Goal: Task Accomplishment & Management: Manage account settings

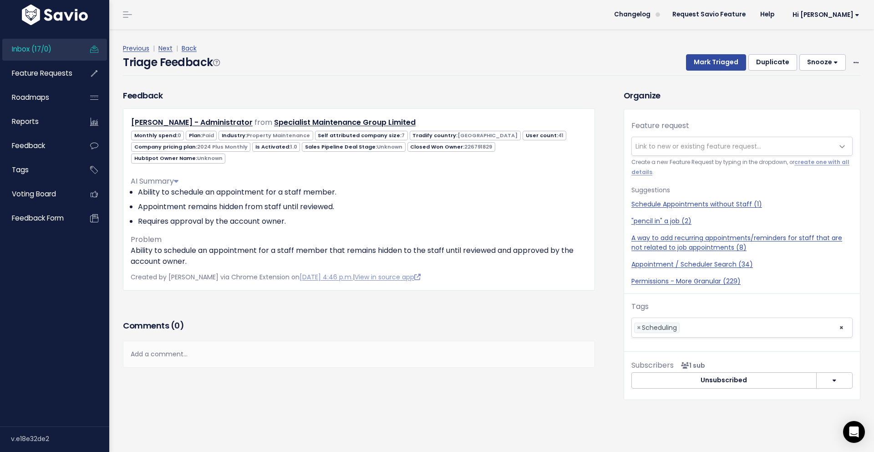
click at [390, 319] on h3 "Comments ( 0 )" at bounding box center [359, 325] width 472 height 13
click at [460, 288] on div "Feedback Lisa - Administrator from Specialist Maintenance Group Limited 0 7" at bounding box center [359, 203] width 486 height 229
click at [671, 140] on span "Link to new or existing feature request..." at bounding box center [733, 146] width 202 height 18
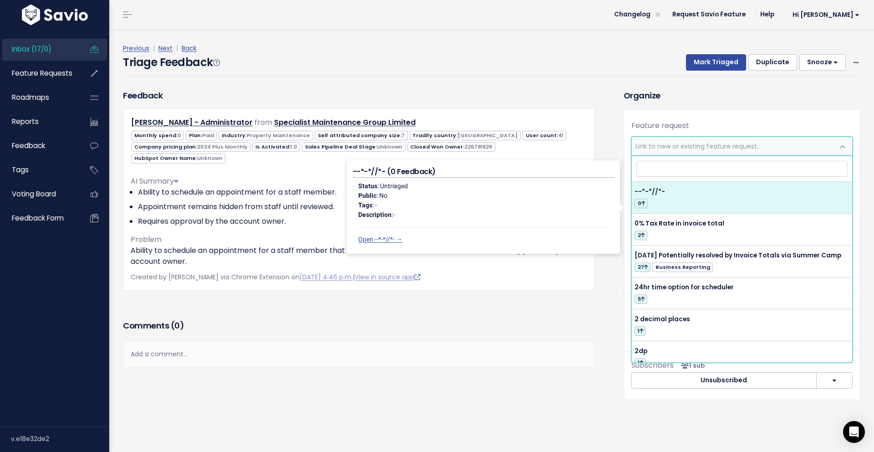
click at [612, 200] on div "Status : Untriaged Public : No Tags : - Description : - Open --*-*//*- →" at bounding box center [483, 213] width 261 height 70
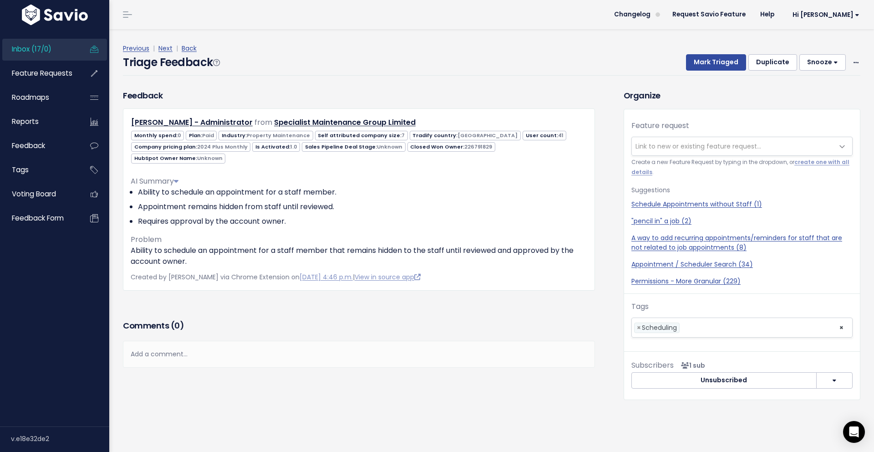
click at [686, 153] on span "Link to new or existing feature request..." at bounding box center [733, 146] width 202 height 18
click at [688, 145] on span "Link to new or existing feature request..." at bounding box center [699, 146] width 126 height 9
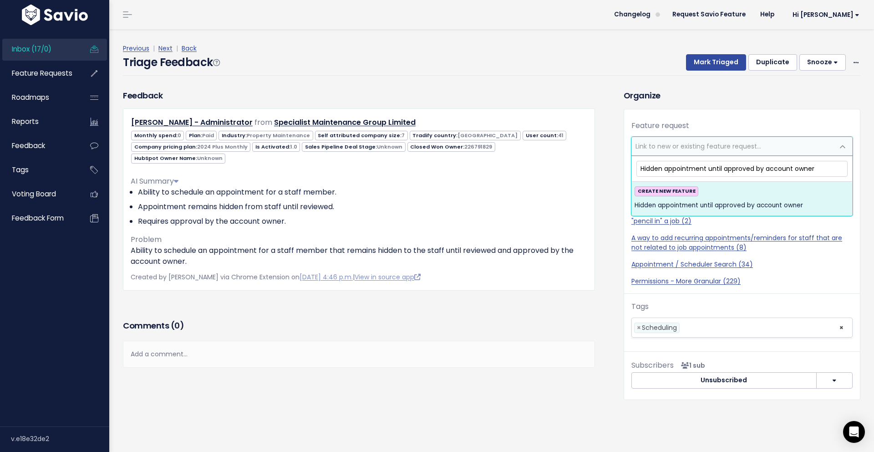
type input "Hidden appointment until approved by account owner"
click at [758, 194] on div "CREATE NEW FEATURE Hidden appointment until approved by account owner" at bounding box center [742, 198] width 215 height 25
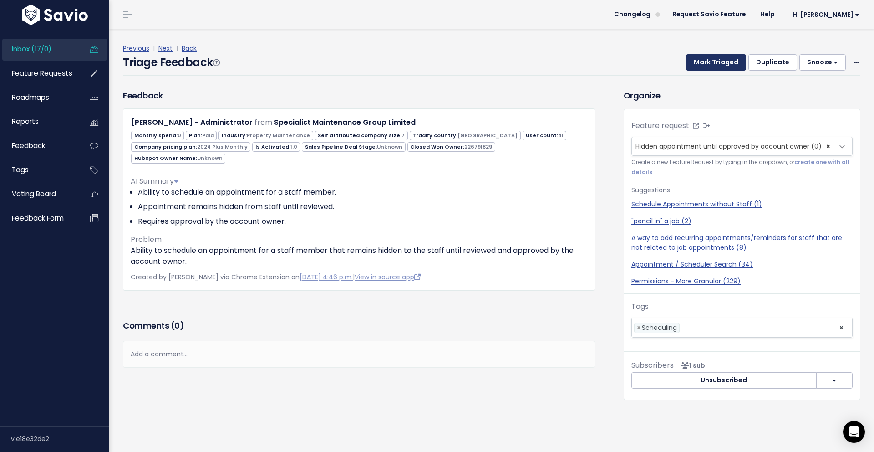
click at [706, 59] on button "Mark Triaged" at bounding box center [716, 62] width 60 height 16
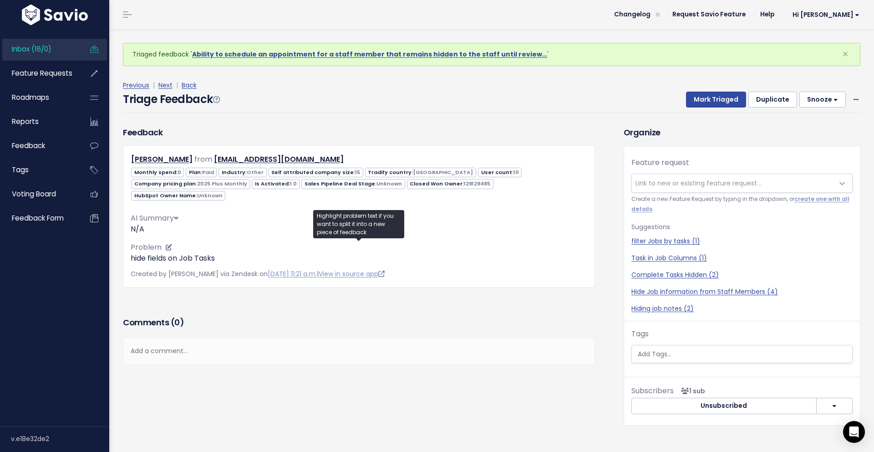
click at [222, 253] on p "hide fields on Job Tasks" at bounding box center [359, 258] width 457 height 11
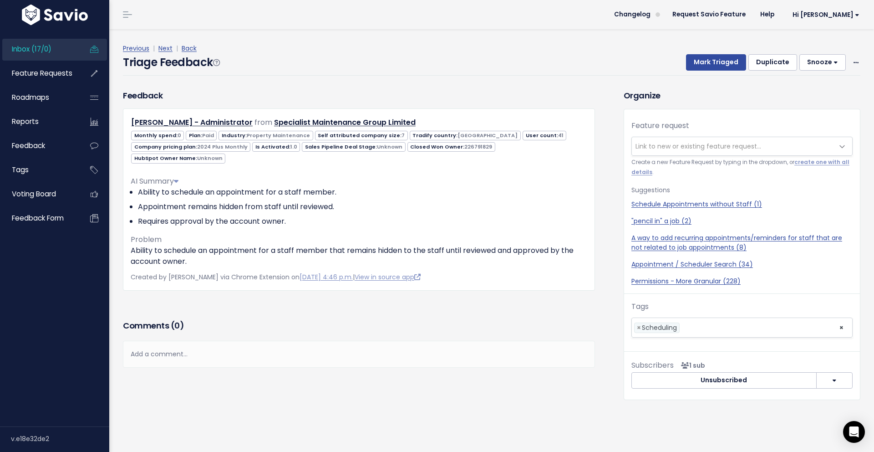
click at [660, 141] on span "Link to new or existing feature request..." at bounding box center [733, 146] width 202 height 18
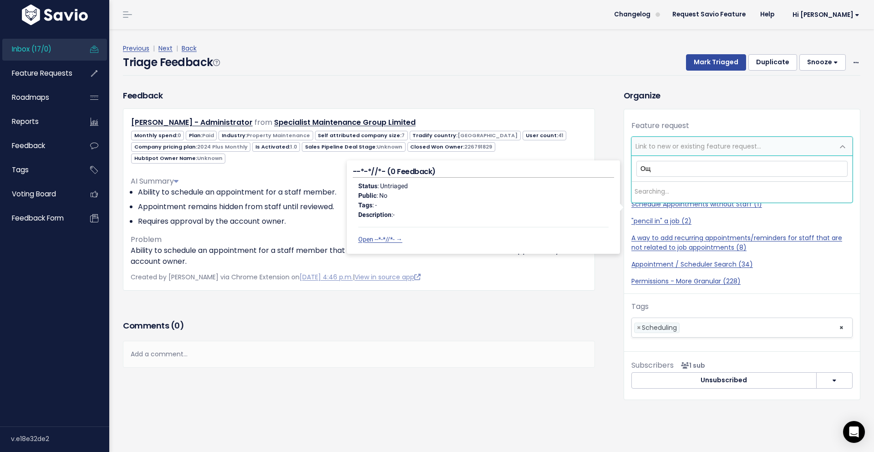
type input "О"
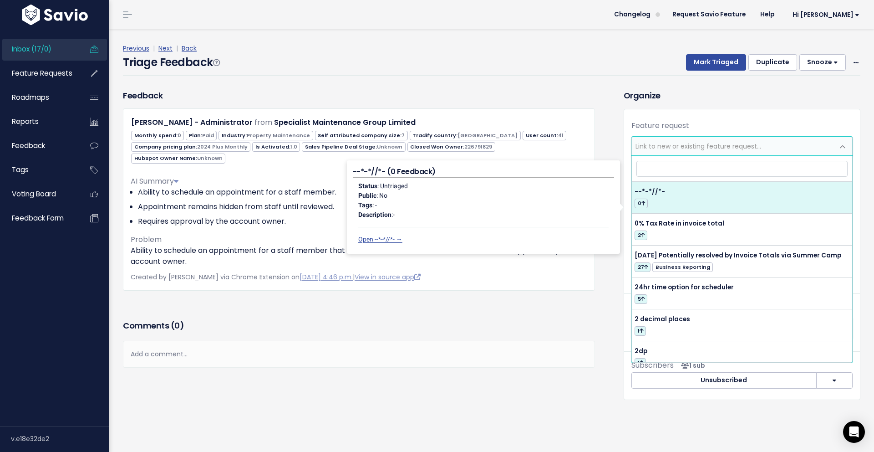
type input "О"
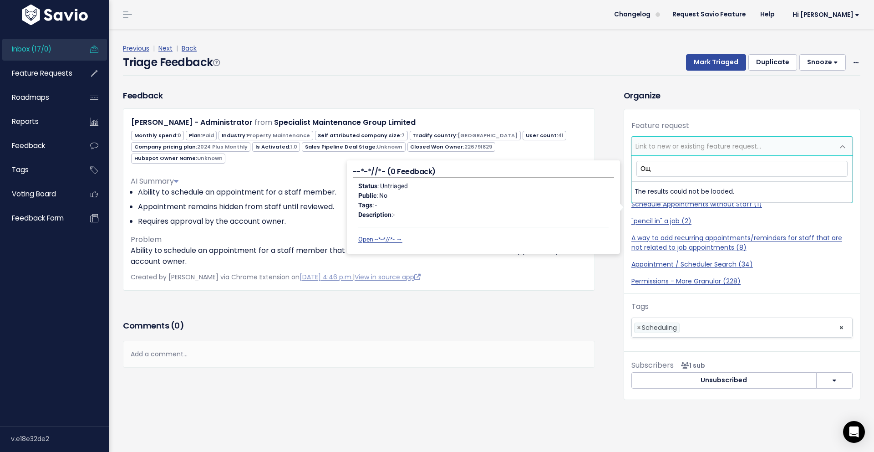
type input "О"
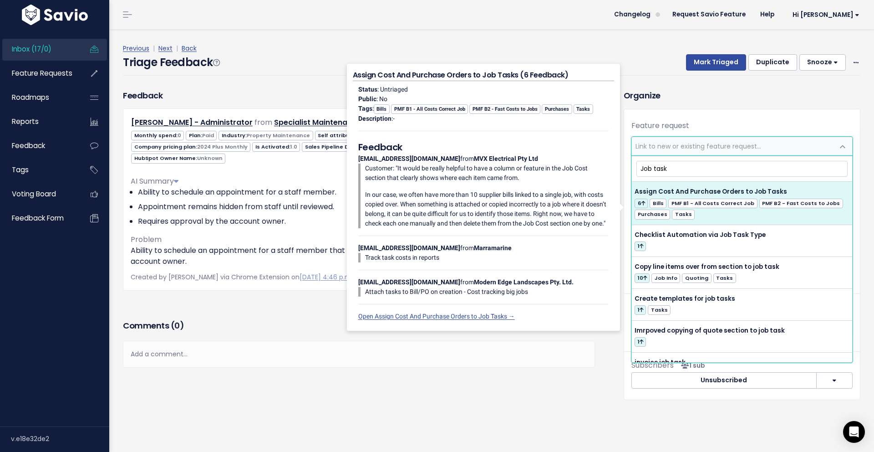
type input "Job tasks"
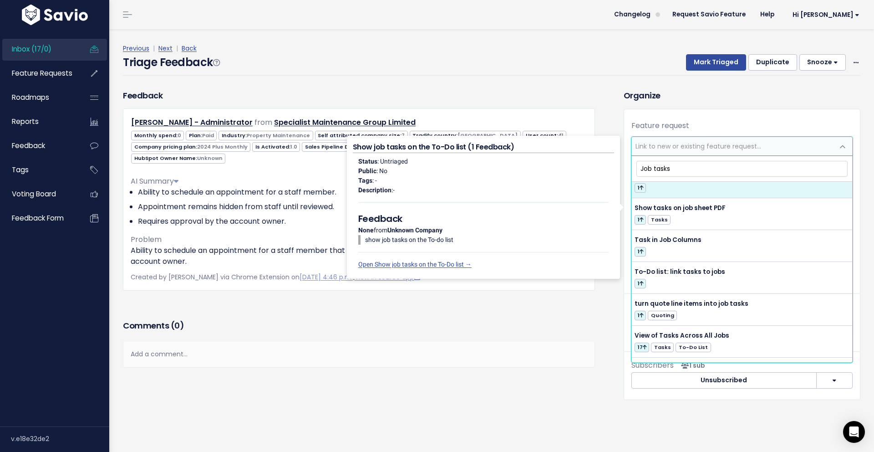
scroll to position [484, 0]
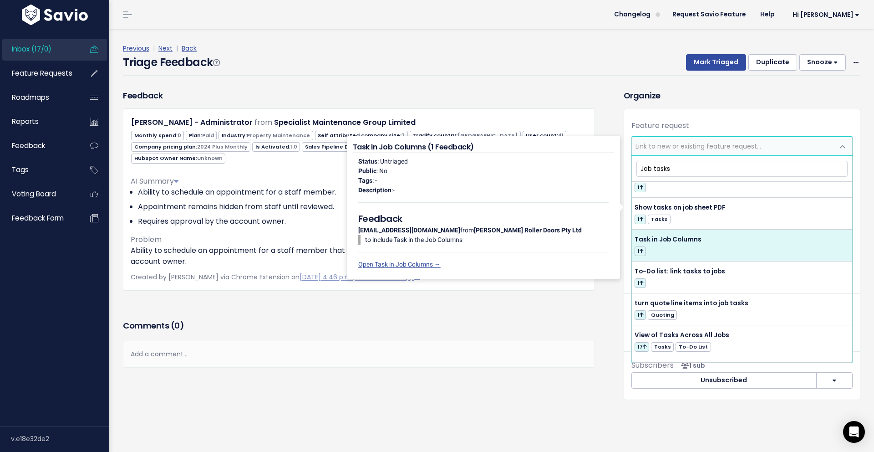
click at [285, 357] on div "Comments ( 0 ) Add a comment... | | | | Add a comment... xxxxxxxxxx These are n…" at bounding box center [359, 356] width 486 height 77
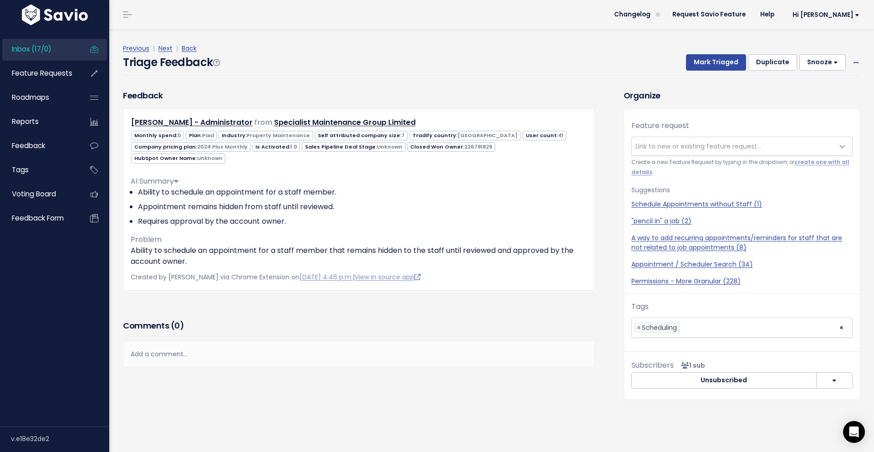
click at [299, 347] on div "Add a comment..." at bounding box center [359, 354] width 472 height 27
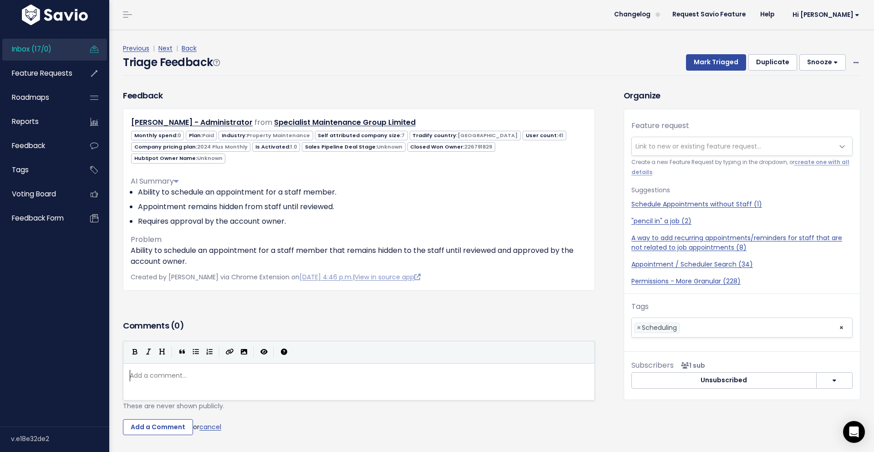
scroll to position [3, 0]
click at [168, 47] on link "Next" at bounding box center [165, 48] width 14 height 9
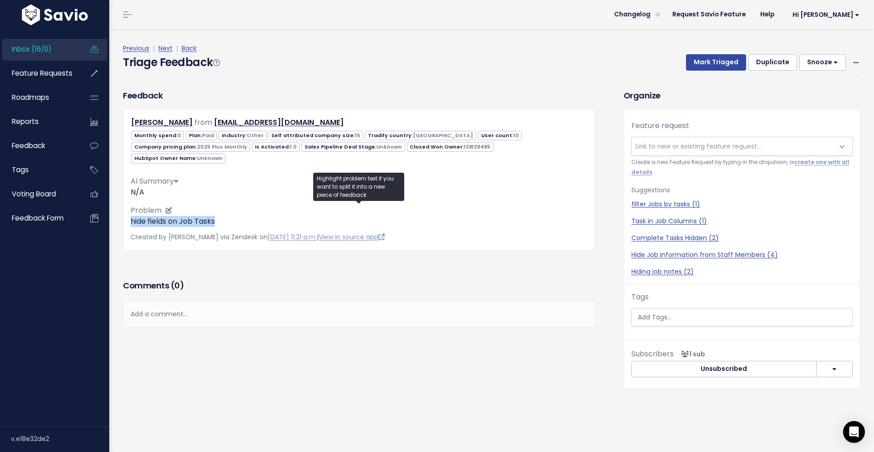
drag, startPoint x: 132, startPoint y: 211, endPoint x: 247, endPoint y: 214, distance: 115.2
click at [247, 216] on p "hide fields on Job Tasks" at bounding box center [359, 221] width 457 height 11
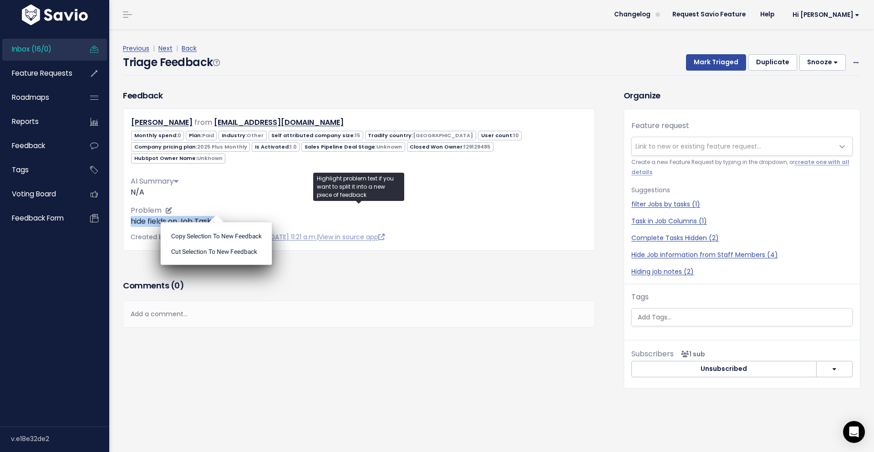
copy p "hide fields on Job Tasks"
click at [707, 149] on span "Link to new or existing feature request..." at bounding box center [699, 146] width 126 height 9
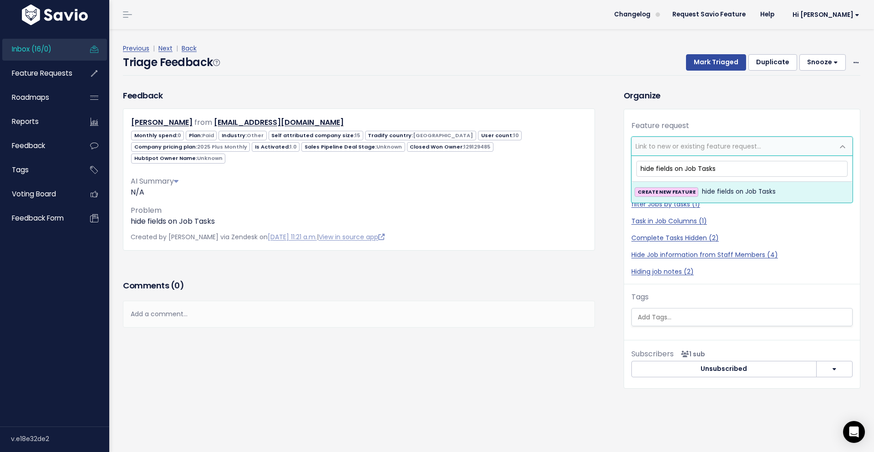
drag, startPoint x: 642, startPoint y: 167, endPoint x: 621, endPoint y: 167, distance: 21.9
click at [621, 167] on body "Inbox (16/0) Feature Requests Roadmaps ×" at bounding box center [437, 226] width 874 height 452
type input "Hide fields on Job Tasks"
click at [739, 194] on span "Hide fields on Job Tasks" at bounding box center [739, 191] width 74 height 11
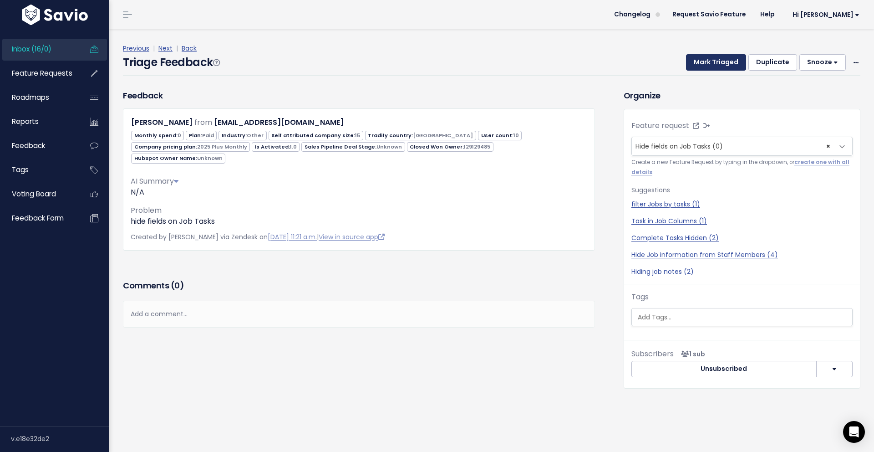
click at [719, 65] on button "Mark Triaged" at bounding box center [716, 62] width 60 height 16
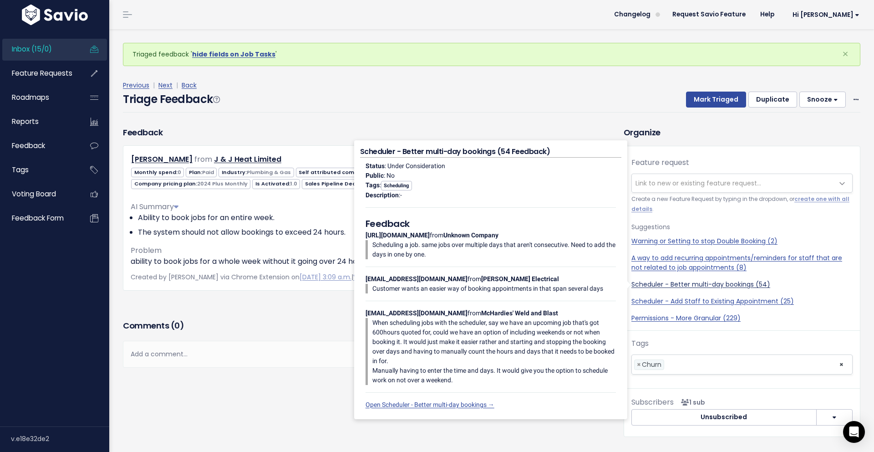
click at [747, 287] on link "Scheduler - Better multi-day bookings (54)" at bounding box center [742, 285] width 221 height 10
select select "14730"
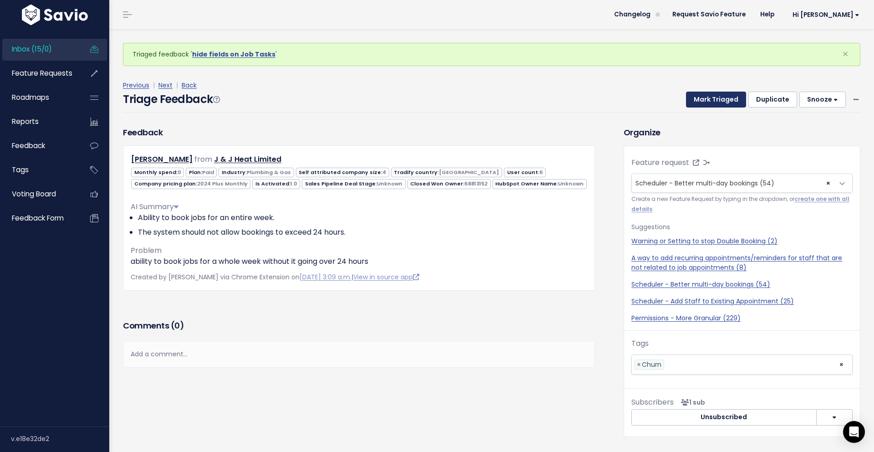
click at [731, 96] on button "Mark Triaged" at bounding box center [716, 100] width 60 height 16
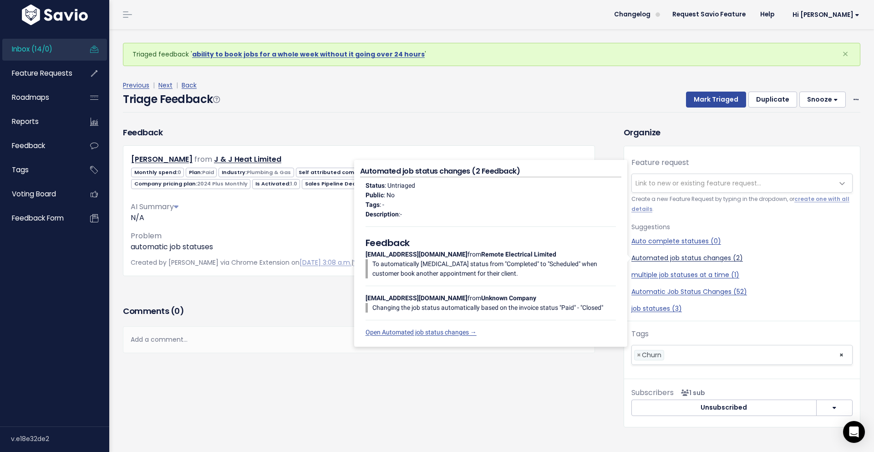
click at [677, 259] on link "Automated job status changes (2)" at bounding box center [742, 258] width 221 height 10
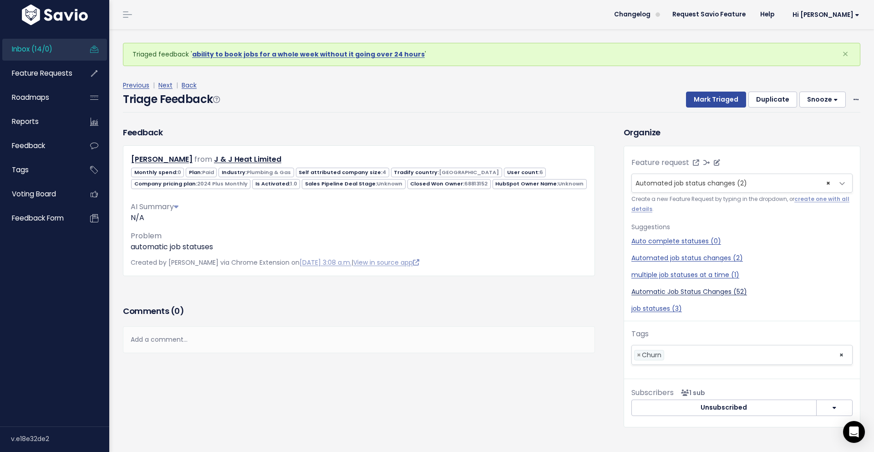
click at [692, 289] on link "Automatic Job Status Changes (52)" at bounding box center [742, 292] width 221 height 10
select select "13034"
click at [724, 104] on button "Mark Triaged" at bounding box center [716, 100] width 60 height 16
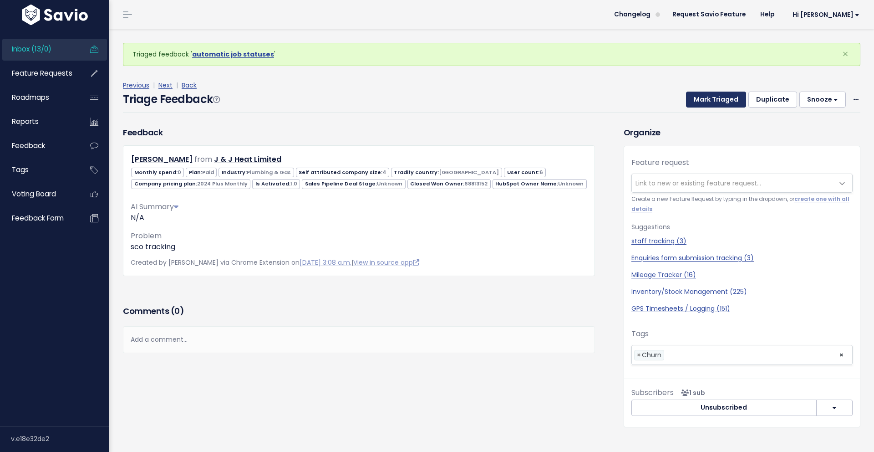
click at [718, 99] on button "Mark Triaged" at bounding box center [716, 100] width 60 height 16
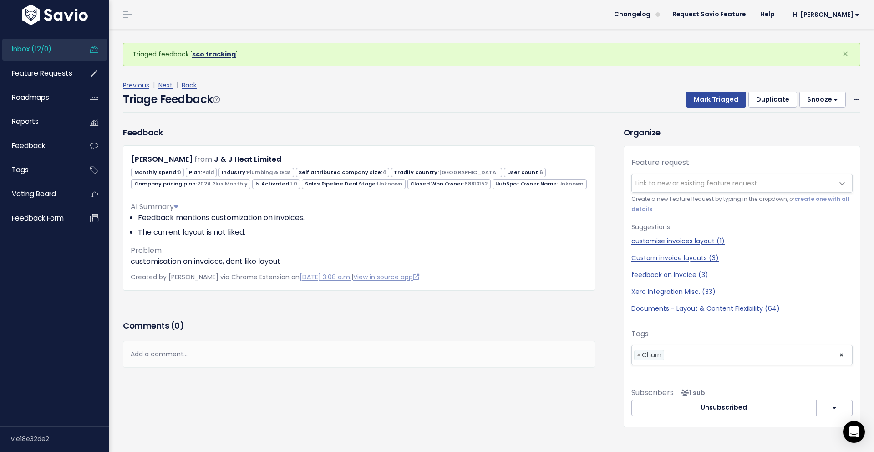
click at [196, 56] on link "sco tracking" at bounding box center [214, 54] width 44 height 9
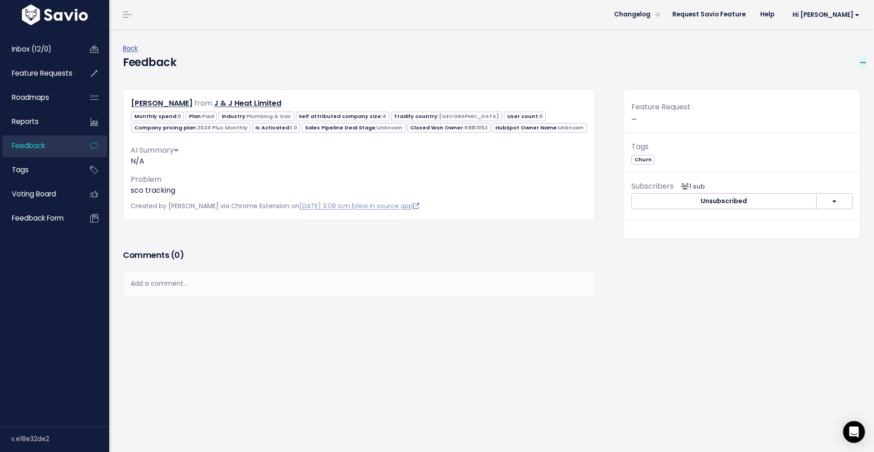
click at [864, 64] on icon at bounding box center [863, 63] width 5 height 6
click at [833, 106] on link "Restore to Inbox" at bounding box center [827, 106] width 66 height 18
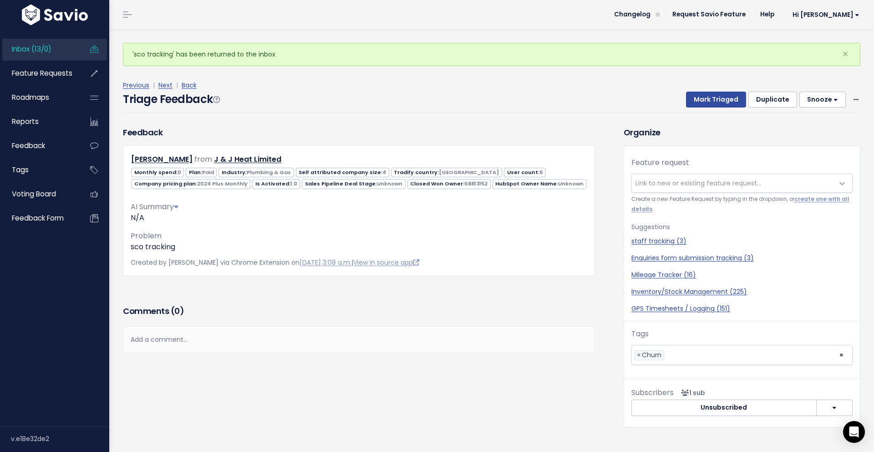
click at [750, 235] on div "Suggestions staff tracking (3) Enquiries form submission tracking (3) Mileage T…" at bounding box center [742, 267] width 221 height 92
click at [670, 188] on span "Link to new or existing feature request..." at bounding box center [733, 183] width 202 height 18
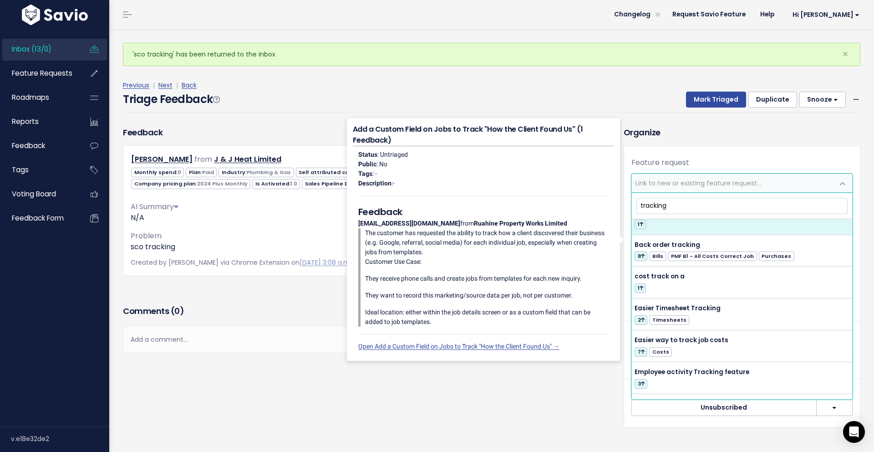
scroll to position [16, 0]
click at [640, 205] on input "tracking" at bounding box center [742, 206] width 211 height 16
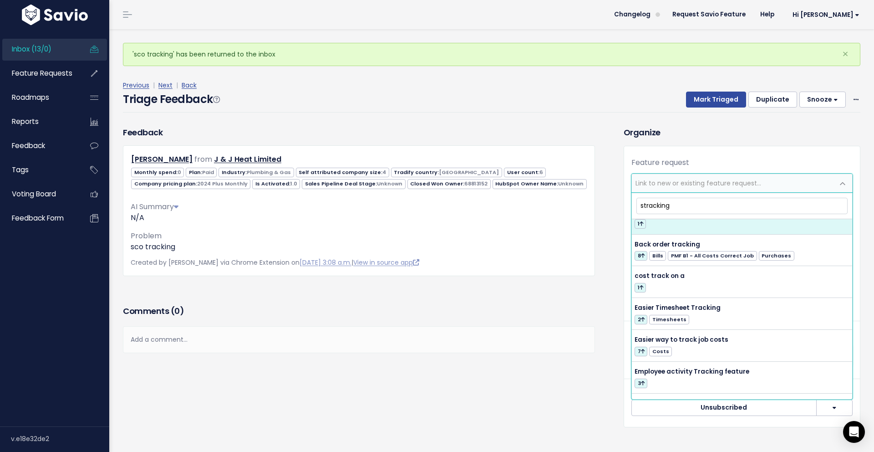
scroll to position [37, 0]
type input "sales tracking"
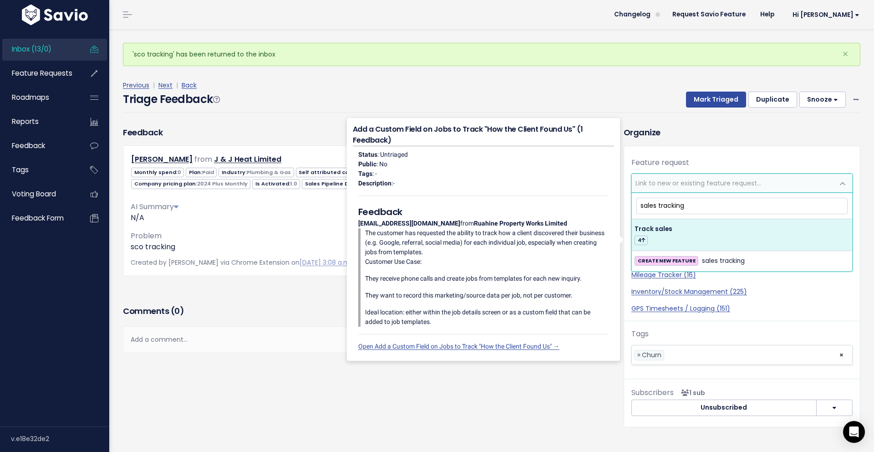
scroll to position [0, 0]
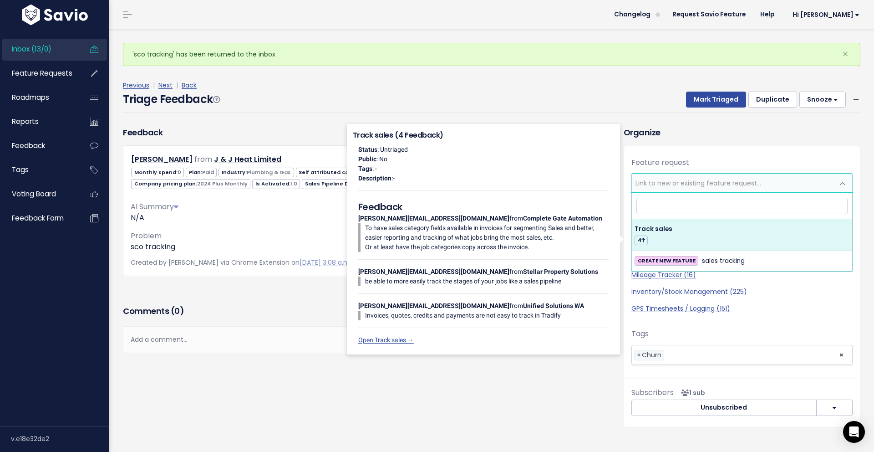
select select "54331"
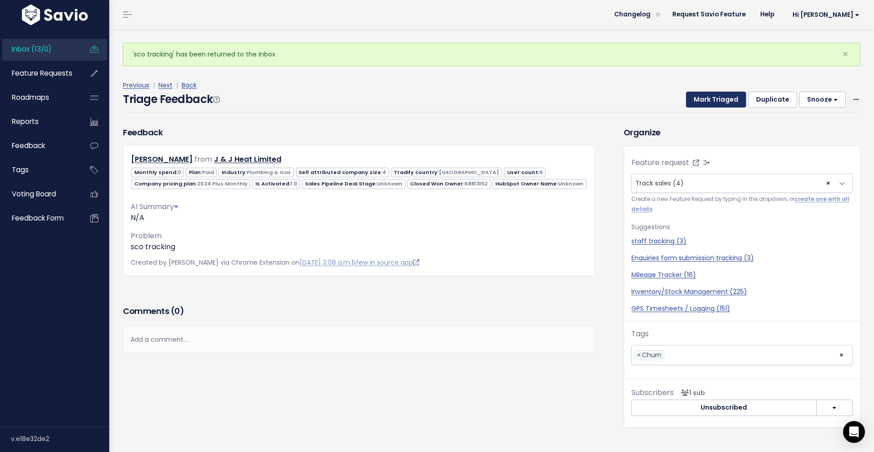
click at [719, 100] on button "Mark Triaged" at bounding box center [716, 100] width 60 height 16
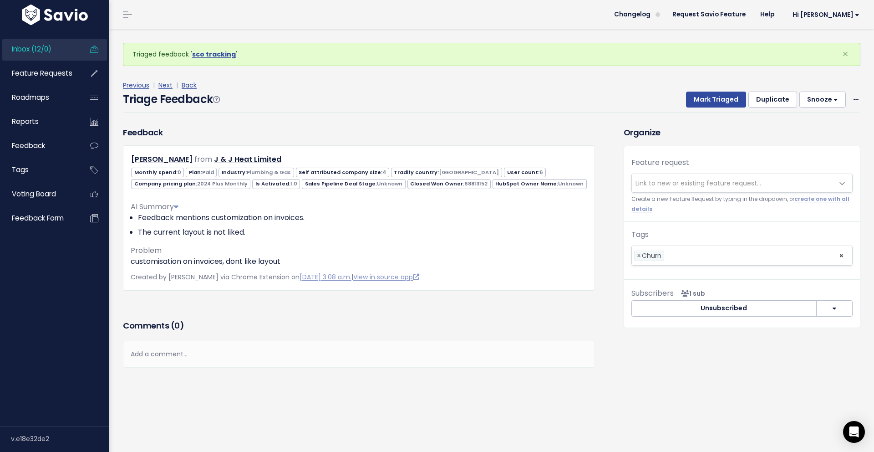
click at [678, 183] on span "Link to new or existing feature request..." at bounding box center [699, 182] width 126 height 9
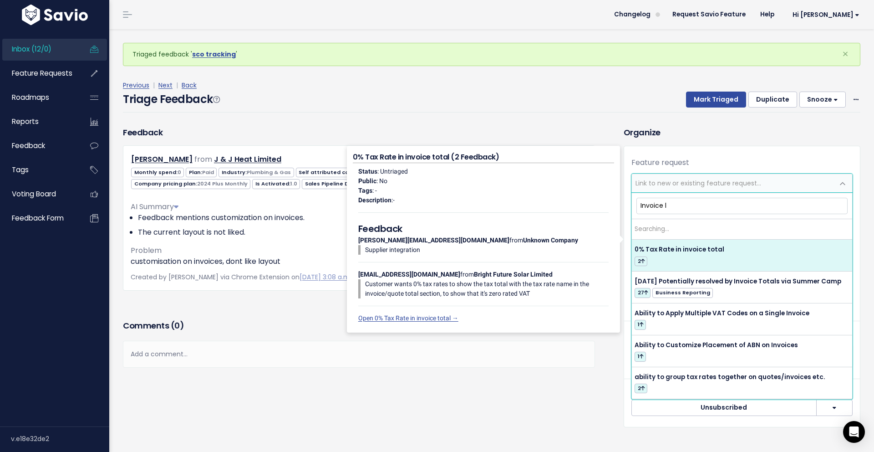
type input "Invoice la"
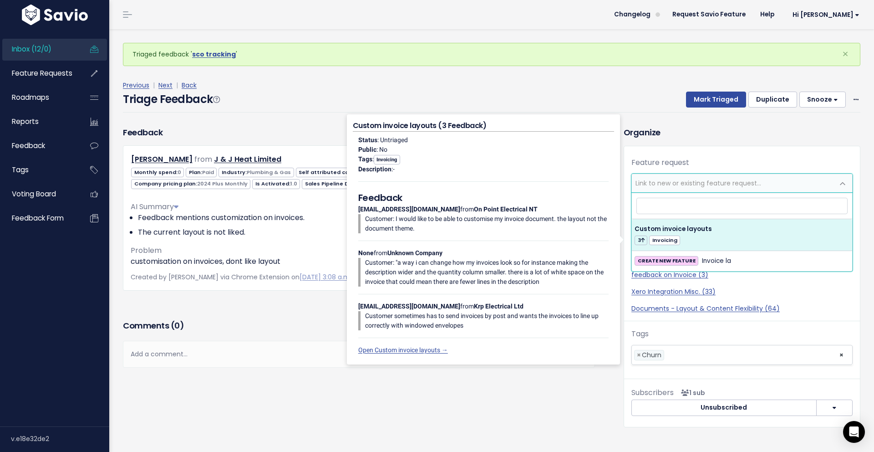
select select "42670"
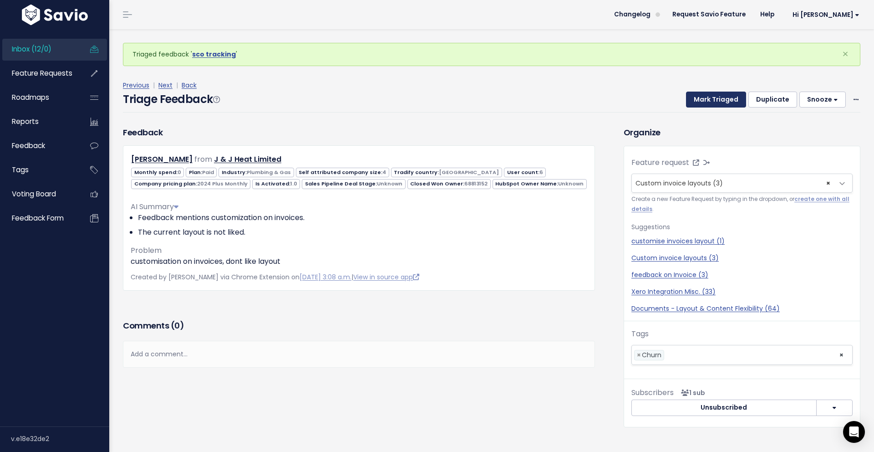
click at [727, 98] on button "Mark Triaged" at bounding box center [716, 100] width 60 height 16
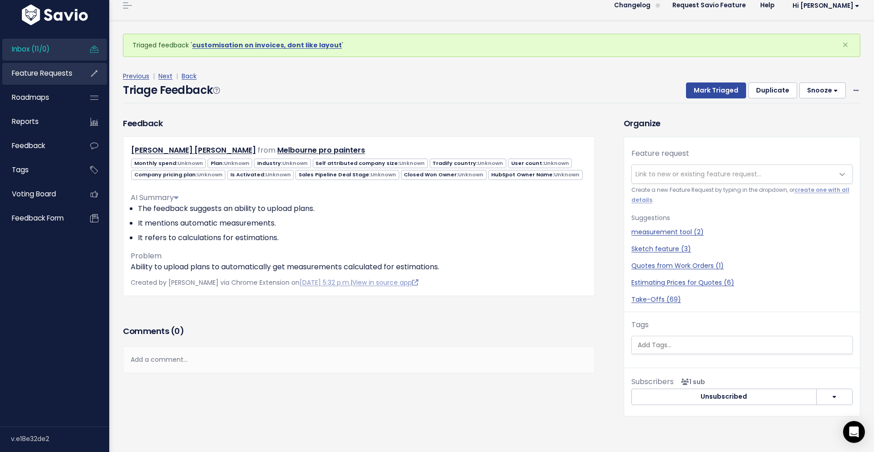
scroll to position [10, 0]
click at [551, 287] on div "Varinder Varinder from Melbourne pro painters Unknown" at bounding box center [359, 214] width 472 height 159
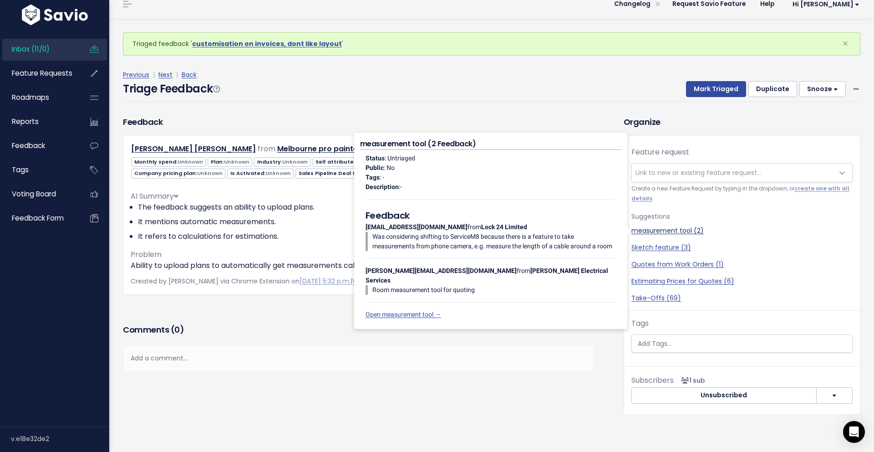
click at [664, 226] on link "measurement tool (2)" at bounding box center [742, 231] width 221 height 10
select select "44185"
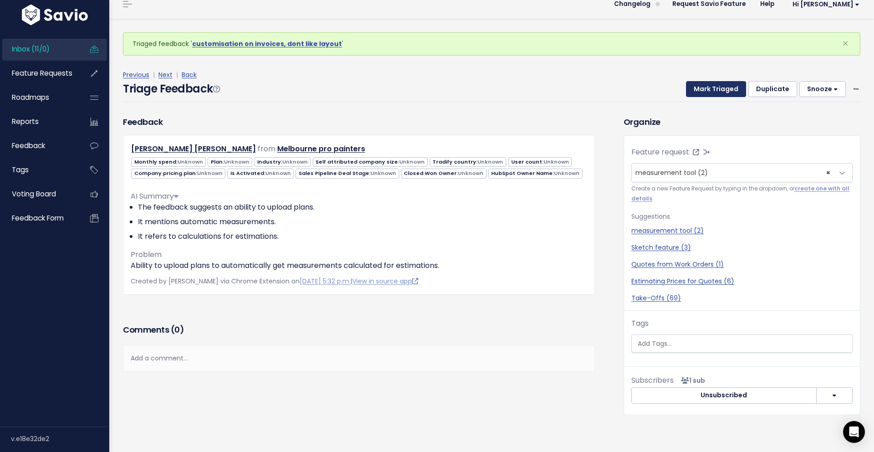
click at [715, 82] on button "Mark Triaged" at bounding box center [716, 89] width 60 height 16
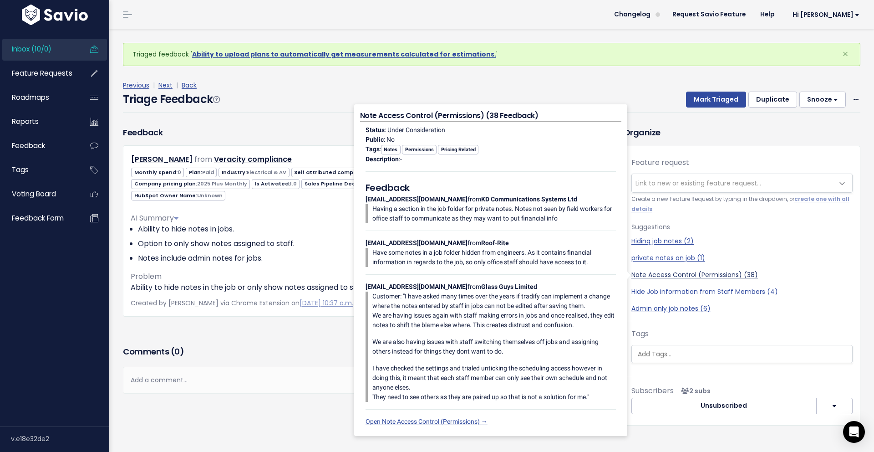
click at [686, 272] on link "Note Access Control (Permissions) (38)" at bounding box center [742, 275] width 221 height 10
select select "14622"
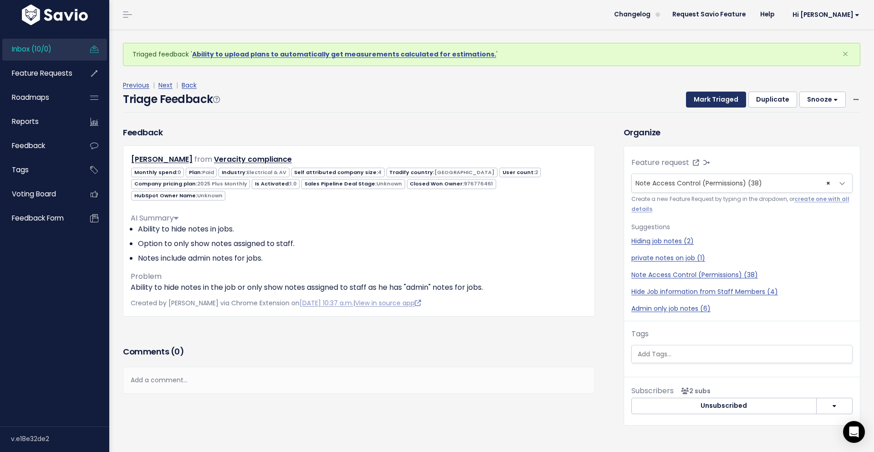
click at [726, 100] on button "Mark Triaged" at bounding box center [716, 100] width 60 height 16
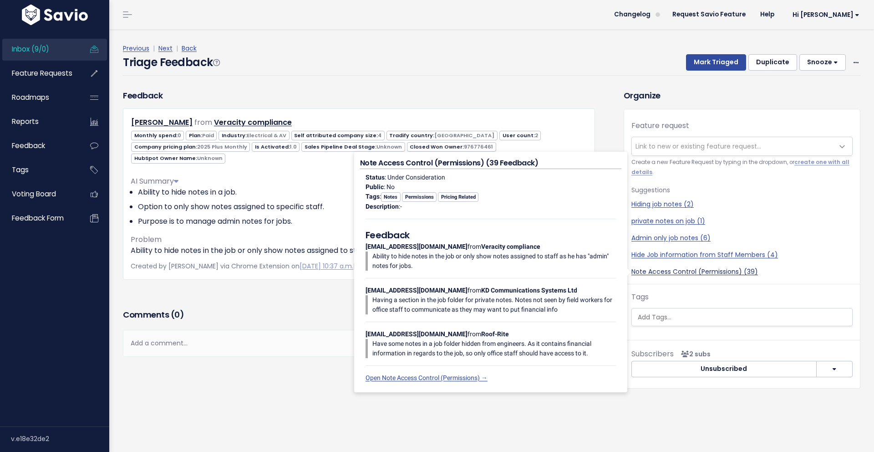
click at [674, 273] on link "Note Access Control (Permissions) (39)" at bounding box center [742, 272] width 221 height 10
select select "14622"
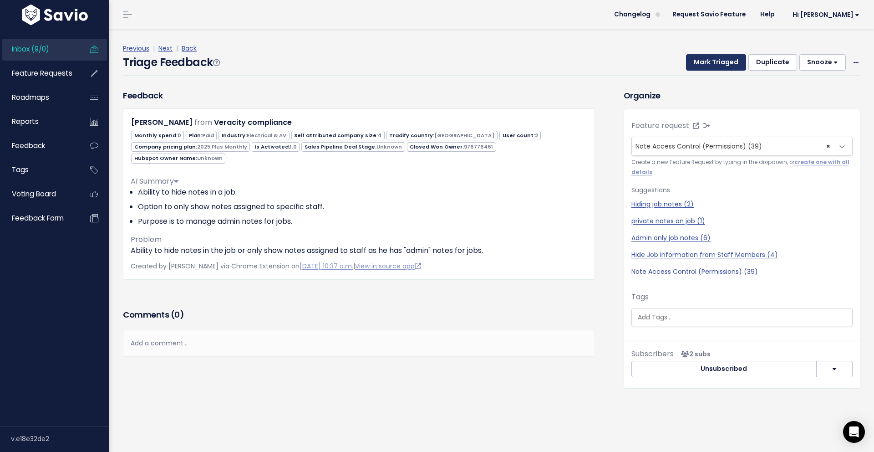
click at [723, 63] on button "Mark Triaged" at bounding box center [716, 62] width 60 height 16
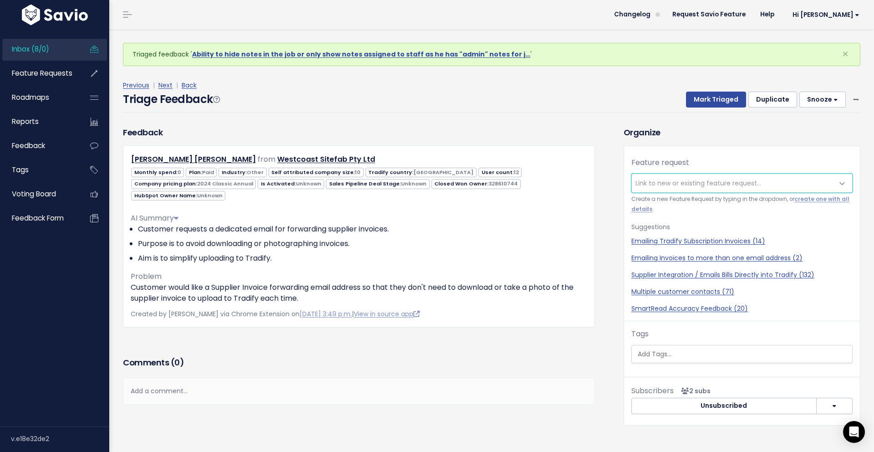
click at [732, 181] on span "Link to new or existing feature request..." at bounding box center [699, 182] width 126 height 9
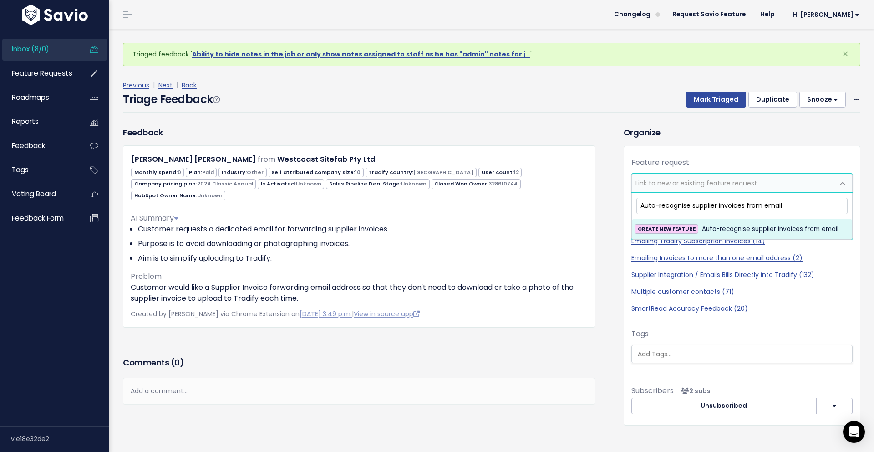
type input "Auto-recognise supplier invoices from email"
click at [720, 230] on span "Auto-recognise supplier invoices from email" at bounding box center [770, 229] width 137 height 11
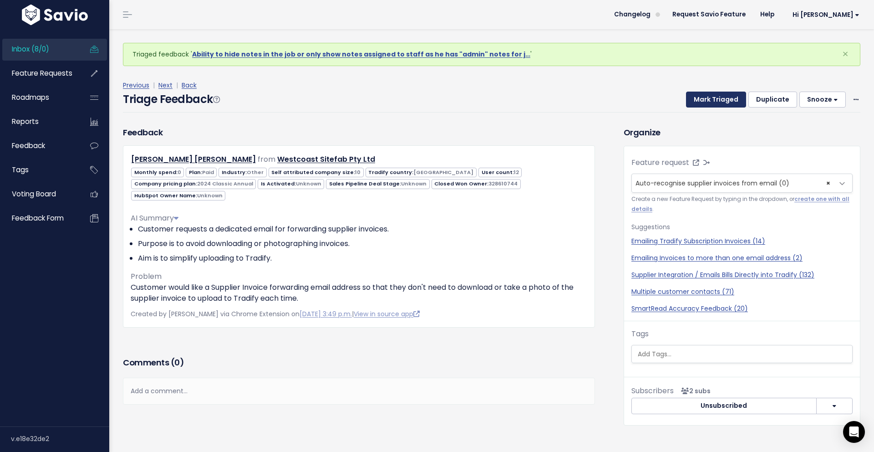
click at [722, 100] on button "Mark Triaged" at bounding box center [716, 100] width 60 height 16
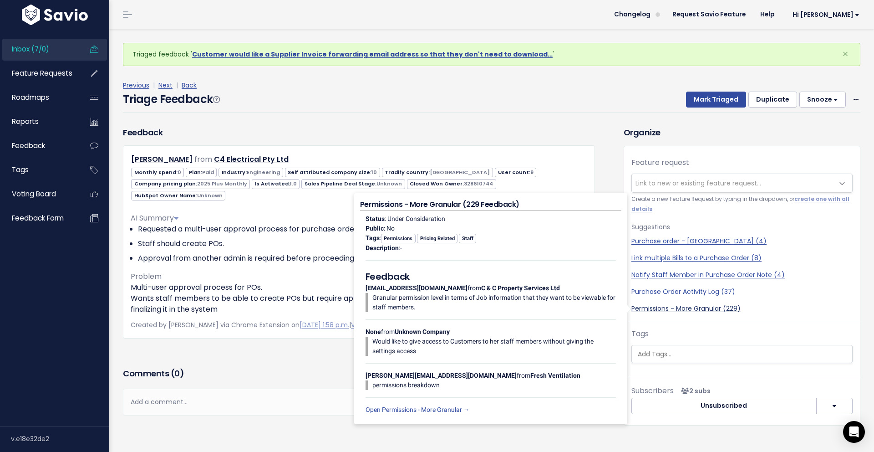
click at [706, 310] on link "Permissions - More Granular (229)" at bounding box center [742, 309] width 221 height 10
select select "13494"
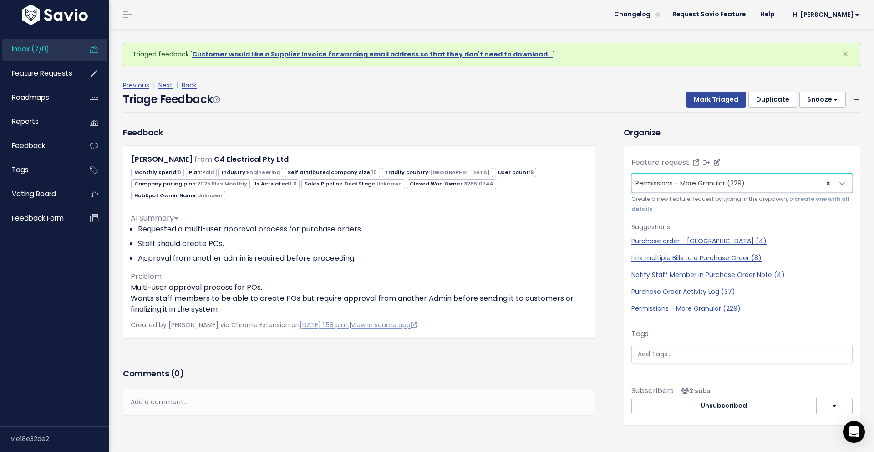
click at [752, 187] on span "× Permissions - More Granular (229)" at bounding box center [733, 183] width 202 height 18
click at [744, 183] on span "Permissions - More Granular (229)" at bounding box center [690, 182] width 109 height 9
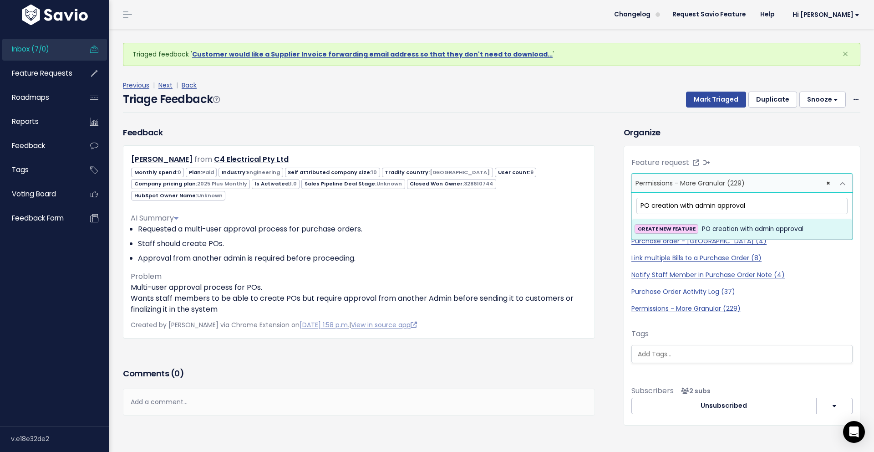
type input "PO creation with admin approval"
click at [711, 228] on span "PO creation with admin approval" at bounding box center [753, 229] width 102 height 11
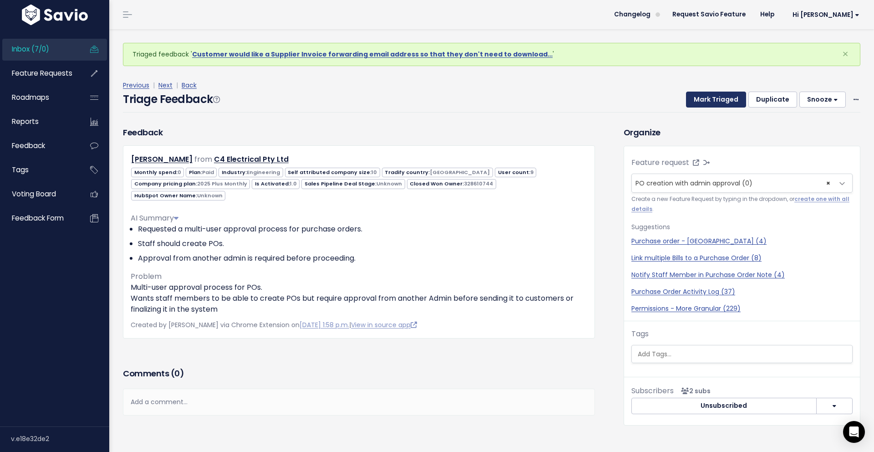
click at [714, 99] on button "Mark Triaged" at bounding box center [716, 100] width 60 height 16
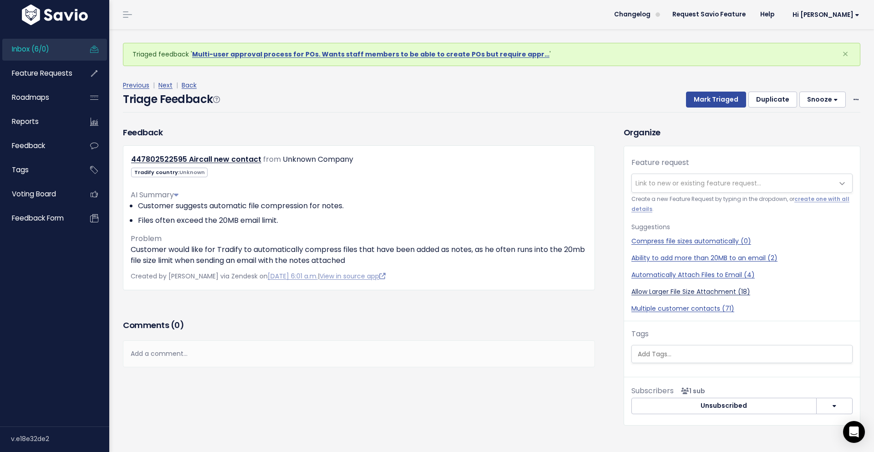
click at [707, 292] on link "Allow Larger File Size Attachment (18)" at bounding box center [742, 292] width 221 height 10
select select "33677"
click at [726, 104] on button "Mark Triaged" at bounding box center [716, 100] width 60 height 16
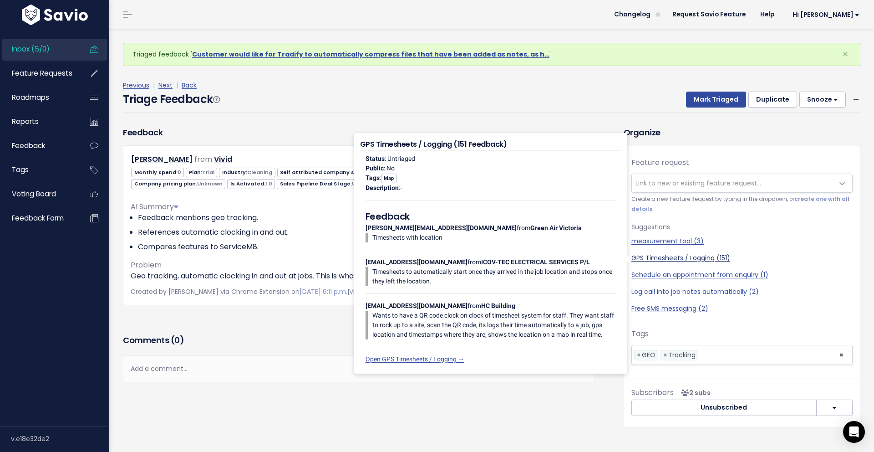
click at [662, 257] on link "GPS Timesheets / Logging (151)" at bounding box center [742, 258] width 221 height 10
select select "13058"
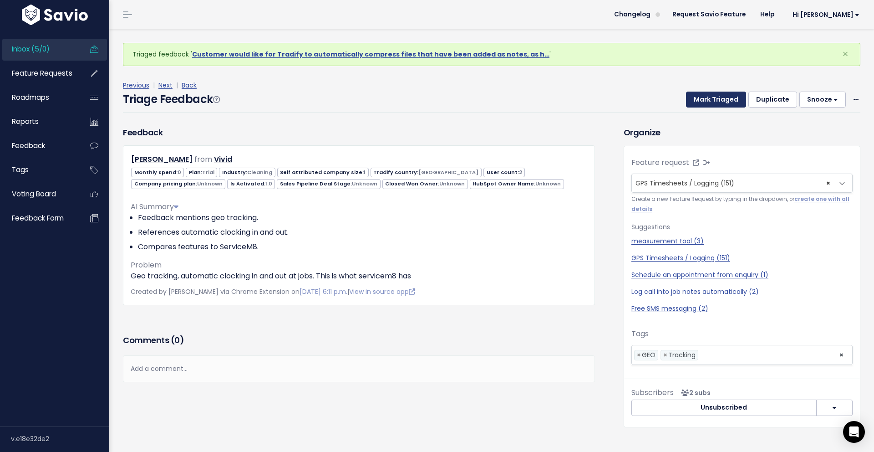
click at [728, 95] on button "Mark Triaged" at bounding box center [716, 100] width 60 height 16
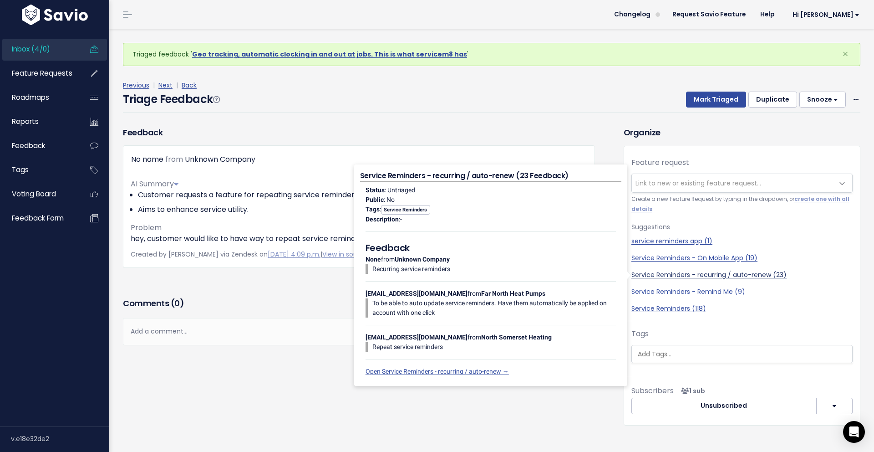
click at [730, 275] on link "Service Reminders - recurring / auto-renew (23)" at bounding box center [742, 275] width 221 height 10
select select "50021"
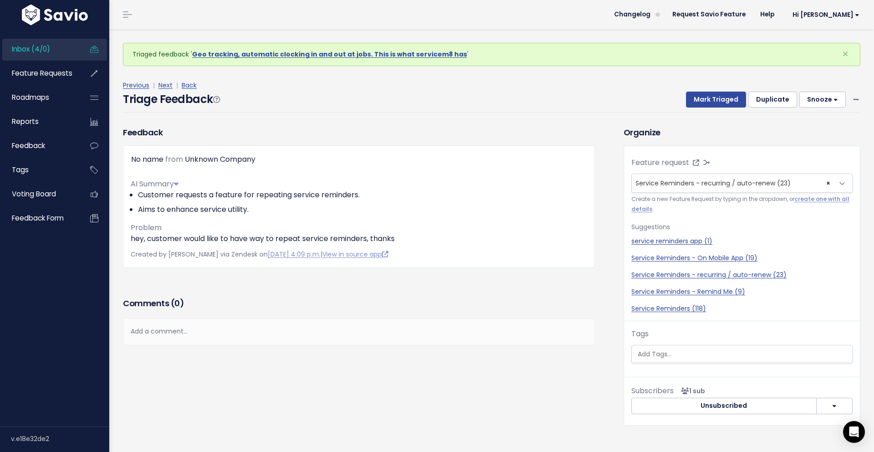
click at [725, 89] on div "Previous | Next | Back" at bounding box center [492, 85] width 738 height 11
click at [724, 102] on button "Mark Triaged" at bounding box center [716, 100] width 60 height 16
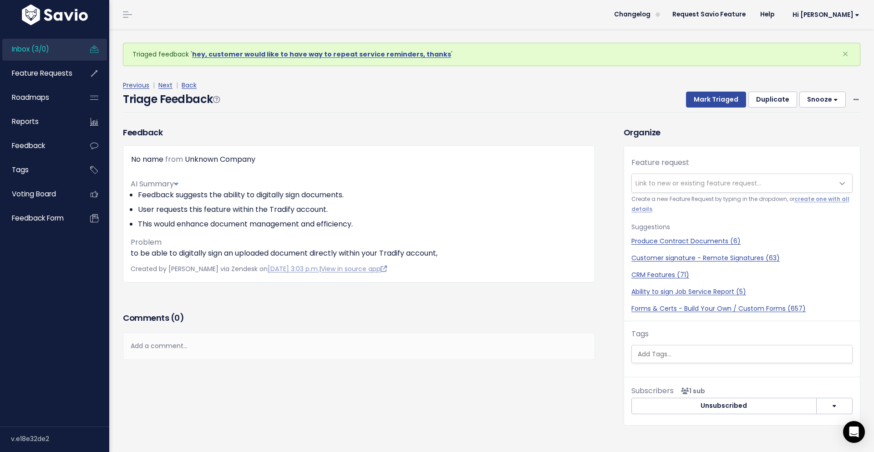
click at [398, 324] on div "Comments ( 0 )" at bounding box center [359, 321] width 472 height 23
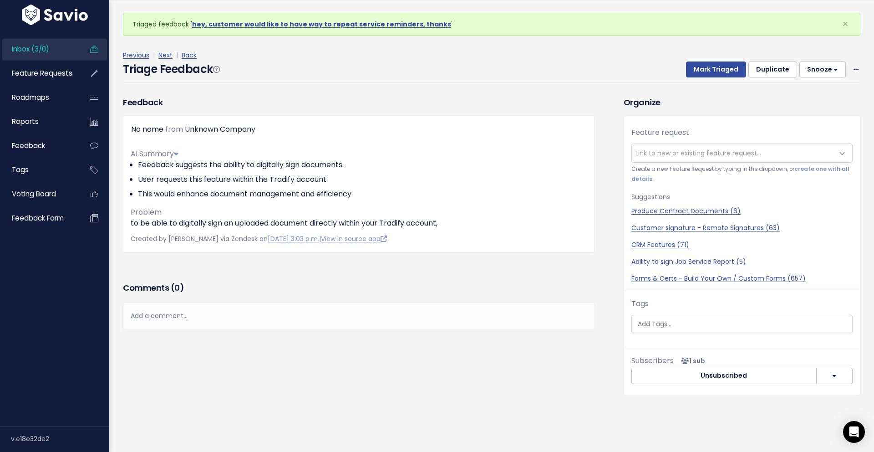
click at [343, 266] on div "Feedback No name from Unknown Company AI Summary Feedback suggests the ability …" at bounding box center [359, 188] width 486 height 184
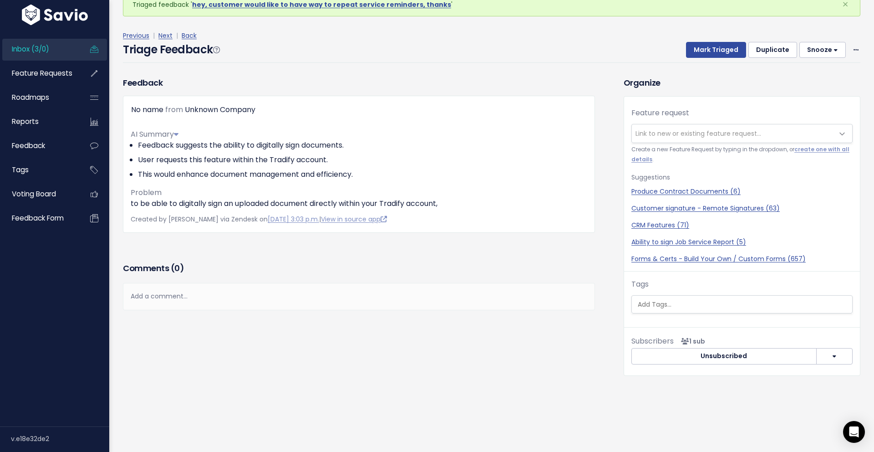
click at [592, 190] on div "No name from Unknown Company AI Summary Feedback suggests the ability to digita…" at bounding box center [359, 164] width 472 height 137
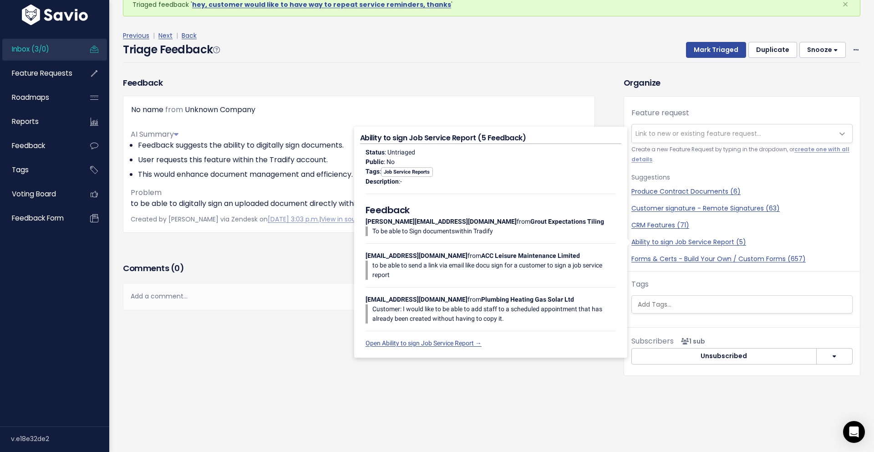
click at [324, 243] on div "Feedback No name from Unknown Company AI Summary Feedback suggests the ability …" at bounding box center [359, 168] width 486 height 184
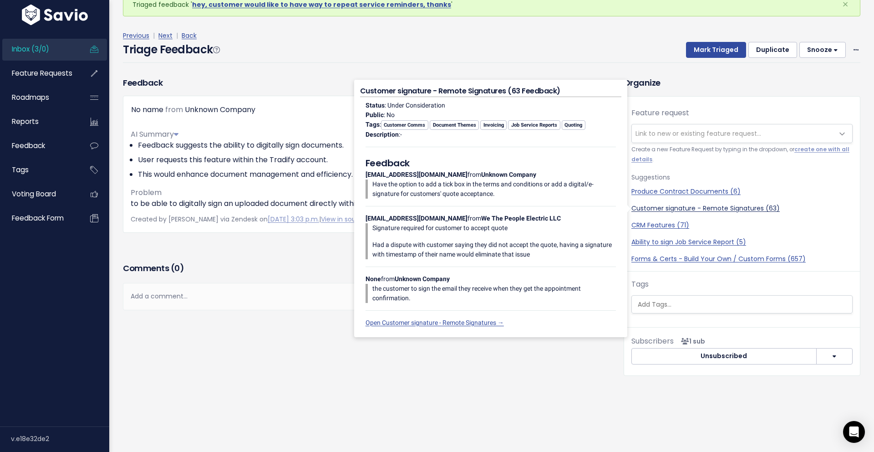
click at [695, 210] on link "Customer signature - Remote Signatures (63)" at bounding box center [742, 209] width 221 height 10
select select "14435"
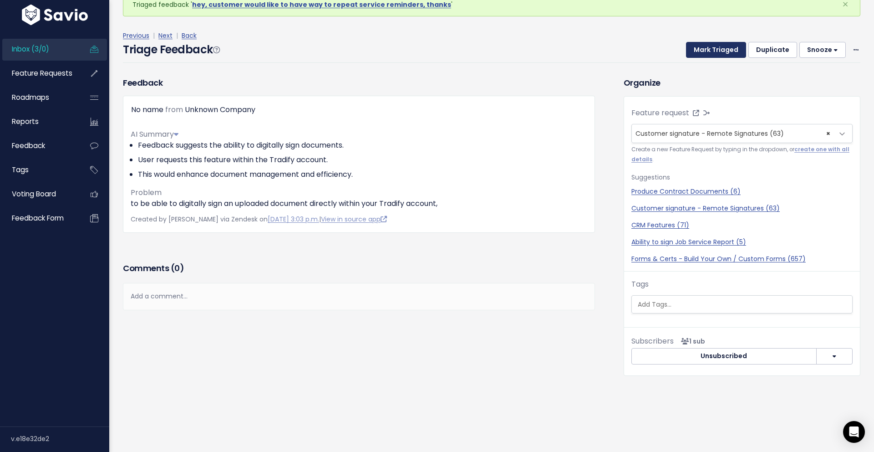
click at [733, 42] on button "Mark Triaged" at bounding box center [716, 50] width 60 height 16
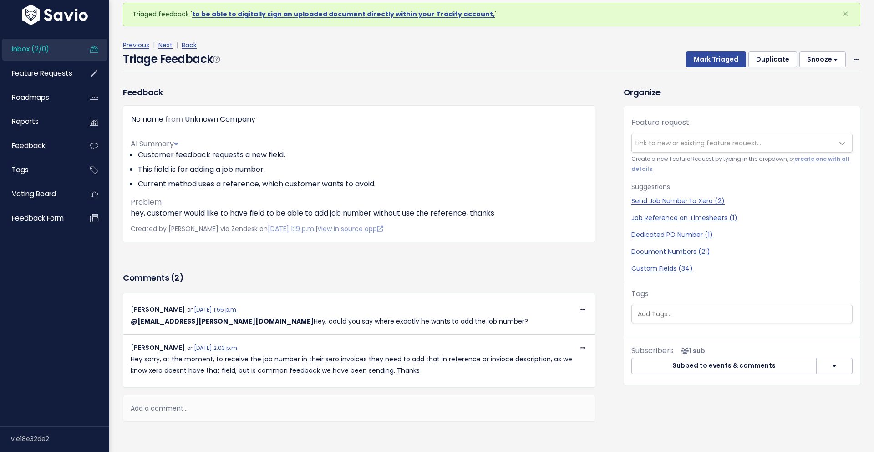
scroll to position [43, 0]
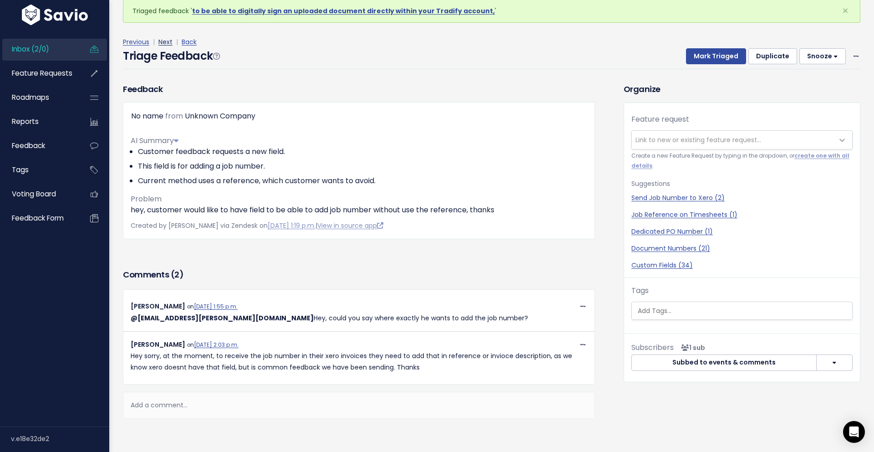
click at [165, 44] on link "Next" at bounding box center [165, 41] width 14 height 9
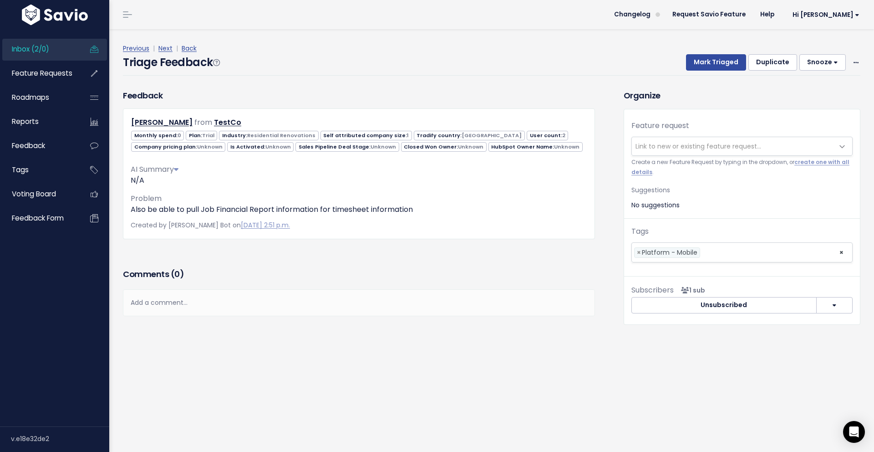
click at [575, 278] on h3 "Comments ( 0 )" at bounding box center [359, 274] width 472 height 13
click at [726, 143] on span "Link to new or existing feature request..." at bounding box center [699, 146] width 126 height 9
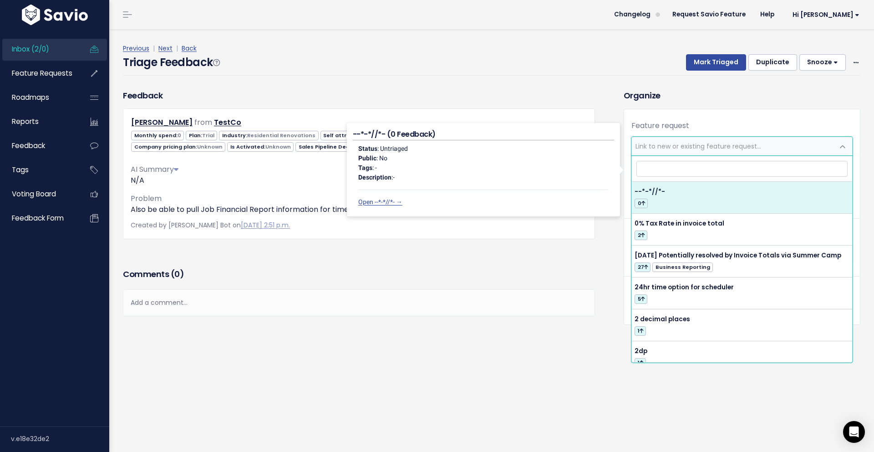
click at [501, 316] on div "Add a comment..." at bounding box center [359, 302] width 472 height 27
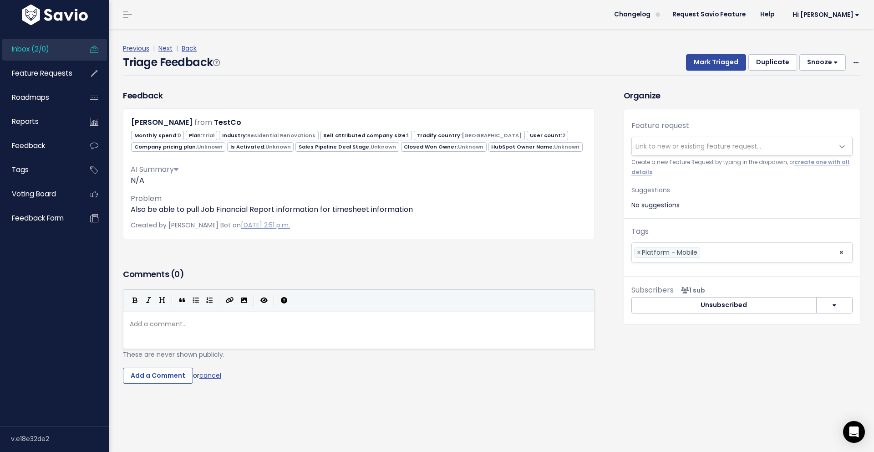
scroll to position [3, 0]
click at [511, 281] on div "Comments ( 0 )" at bounding box center [359, 277] width 472 height 23
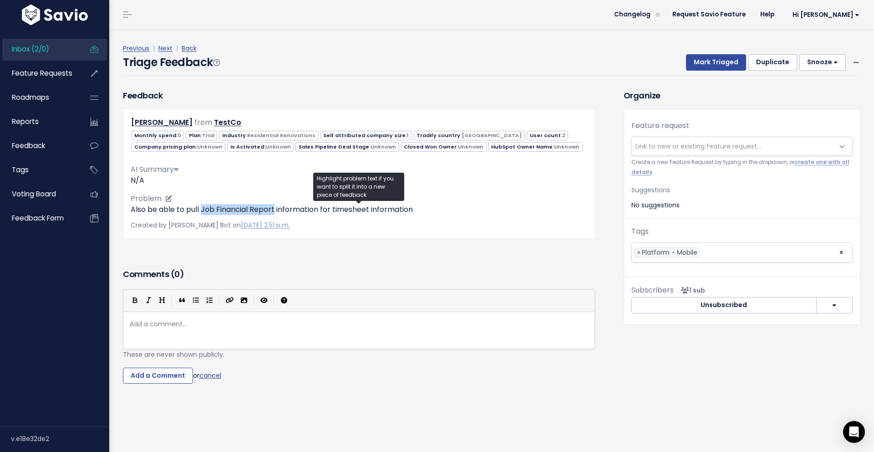
drag, startPoint x: 201, startPoint y: 210, endPoint x: 275, endPoint y: 213, distance: 73.8
click at [275, 213] on p "Also be able to pull Job Financial Report information for timesheet information" at bounding box center [359, 209] width 457 height 11
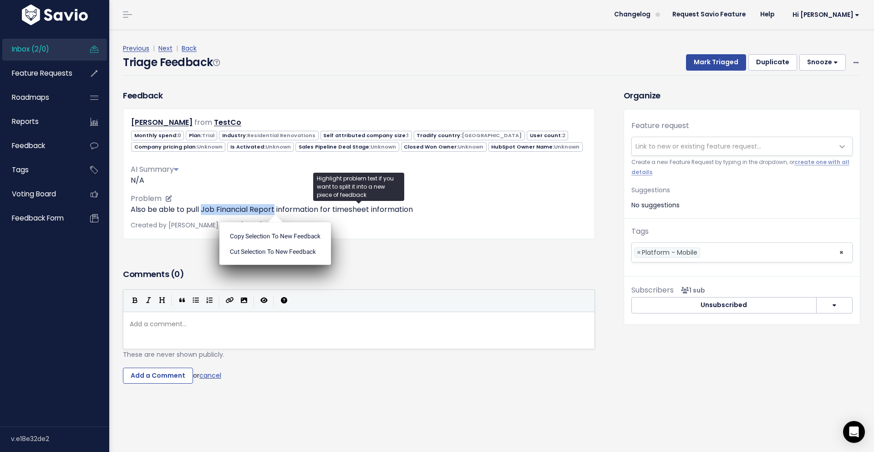
copy p "Job Financial Report"
click at [727, 146] on span "Link to new or existing feature request..." at bounding box center [699, 146] width 126 height 9
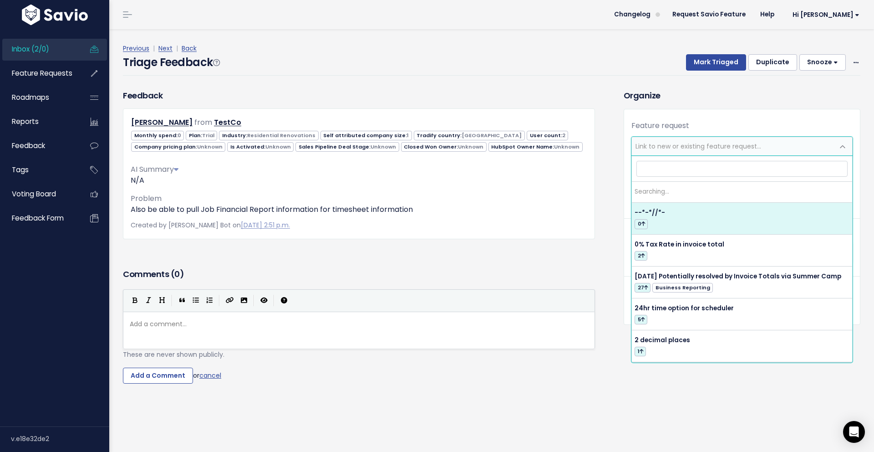
type input "Job Financial Report"
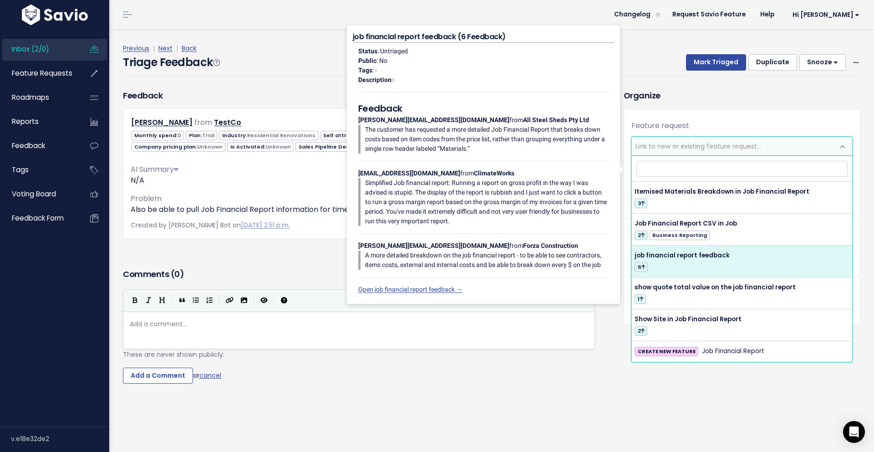
select select "57458"
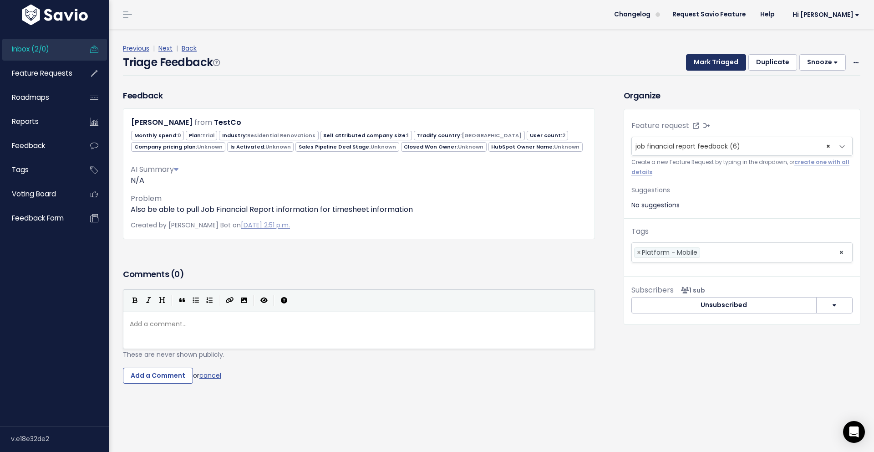
click at [719, 66] on button "Mark Triaged" at bounding box center [716, 62] width 60 height 16
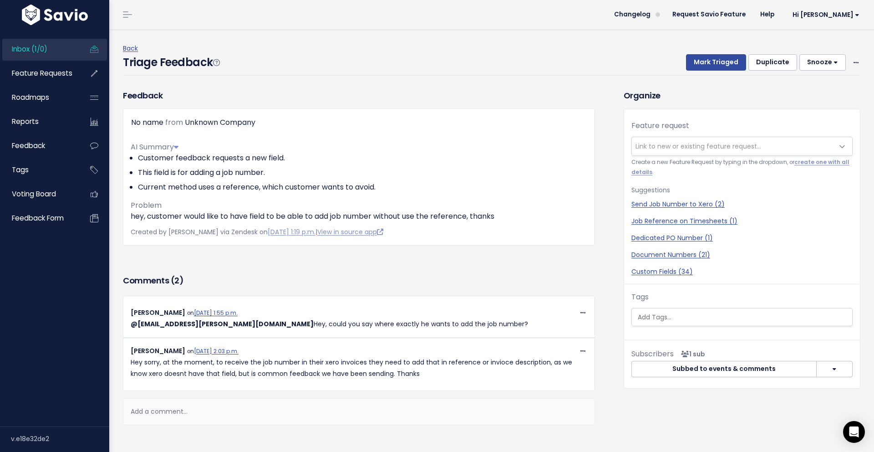
click at [412, 277] on h3 "Comments ( 2 )" at bounding box center [359, 280] width 472 height 13
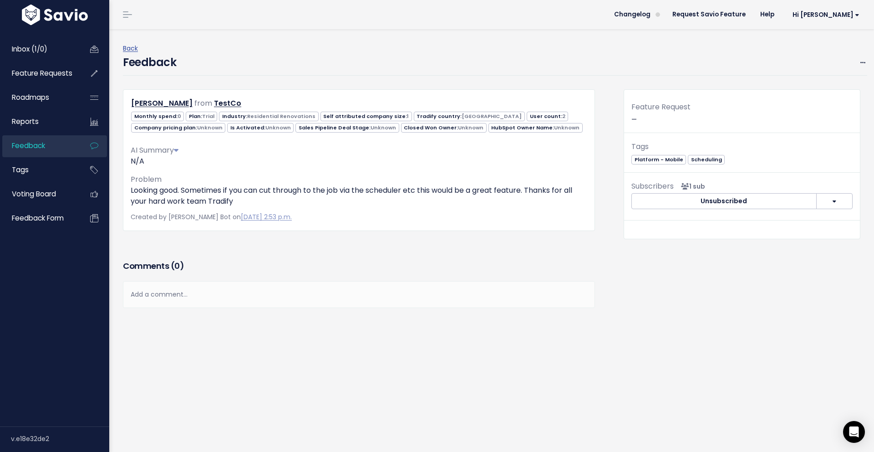
click at [529, 242] on div "[PERSON_NAME] from TestCo 0" at bounding box center [359, 173] width 486 height 168
click at [554, 229] on div "[PERSON_NAME] from TestCo 0 Trial 1 2 Unknown" at bounding box center [359, 159] width 472 height 141
click at [863, 60] on icon at bounding box center [863, 63] width 5 height 6
click at [816, 122] on link "Delete" at bounding box center [827, 123] width 66 height 18
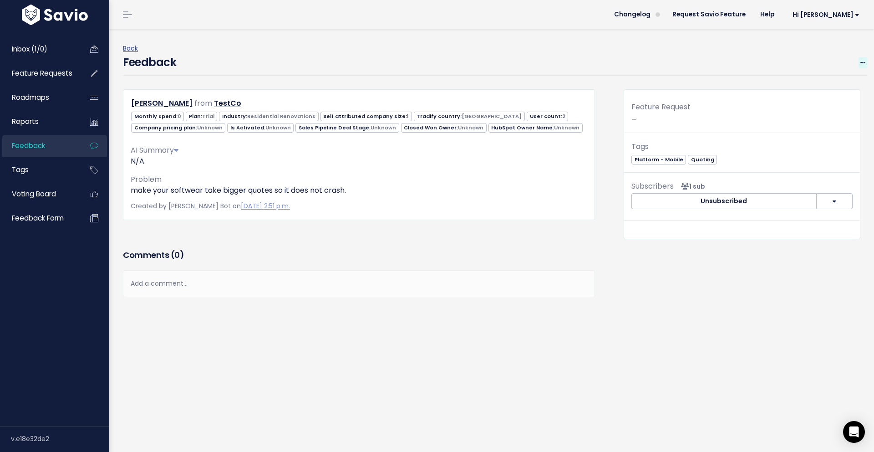
click at [866, 61] on span at bounding box center [863, 62] width 9 height 11
click at [835, 106] on link "Restore to Inbox" at bounding box center [827, 106] width 66 height 18
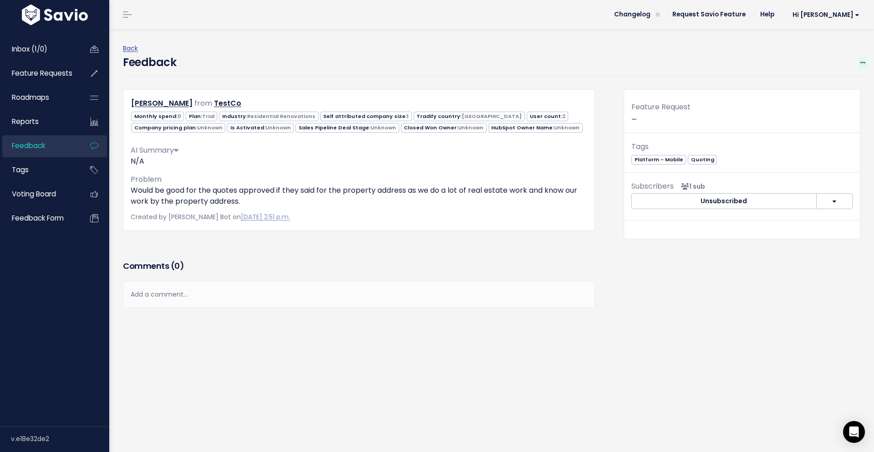
click at [861, 65] on icon at bounding box center [863, 63] width 5 height 6
click at [844, 100] on link "Restore to Inbox" at bounding box center [827, 106] width 66 height 18
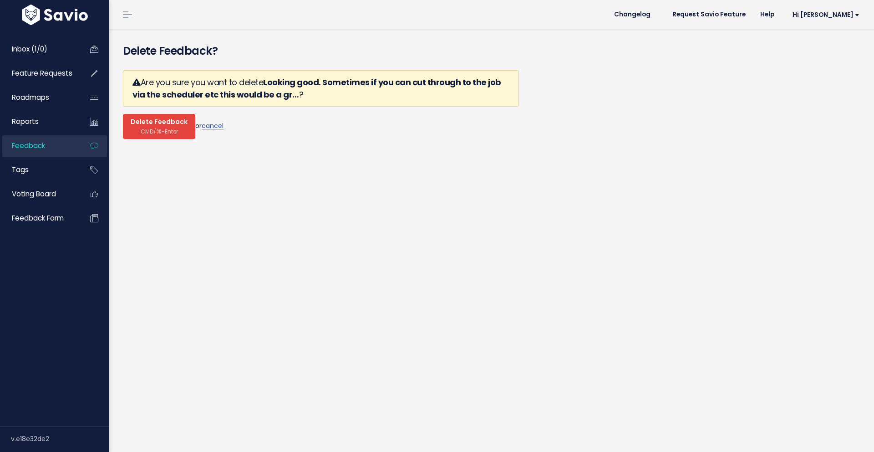
click at [161, 126] on span "Delete Feedback" at bounding box center [159, 122] width 57 height 8
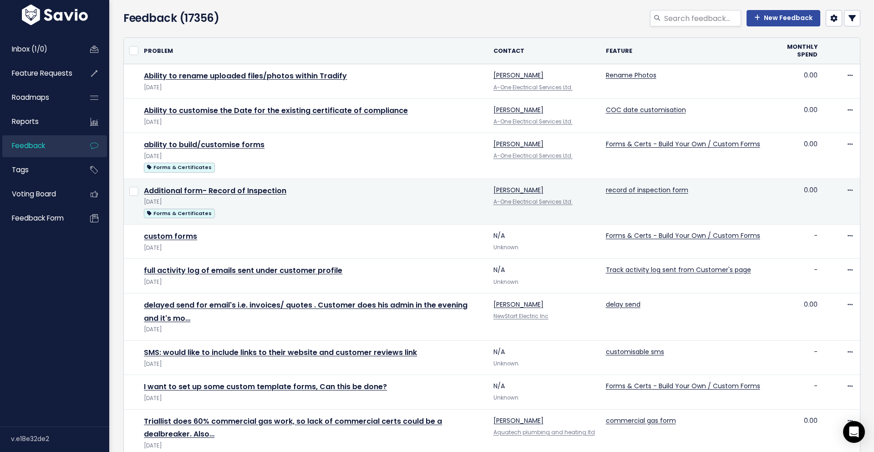
scroll to position [152, 0]
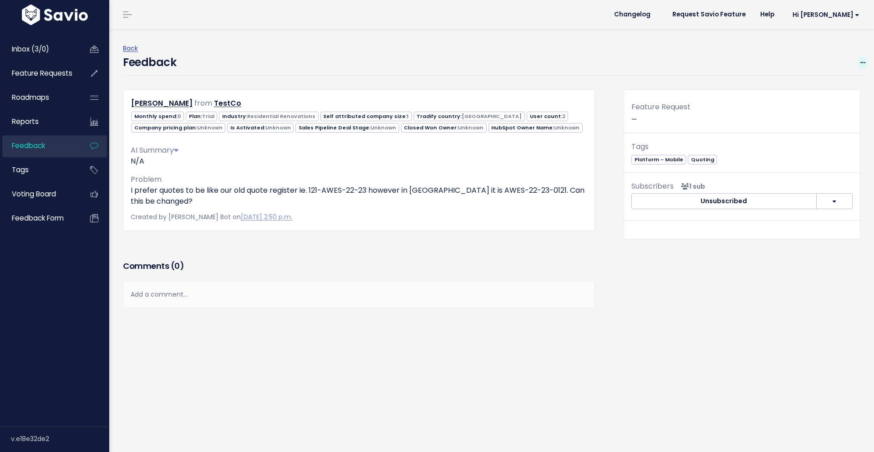
click at [863, 61] on icon at bounding box center [863, 63] width 5 height 6
click at [843, 106] on link "Restore to Inbox" at bounding box center [827, 106] width 66 height 18
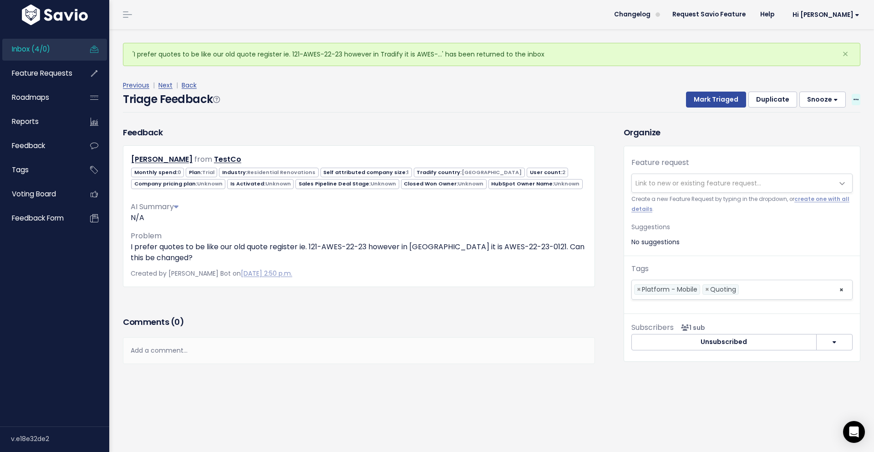
click at [857, 100] on icon at bounding box center [856, 100] width 5 height 6
click at [803, 141] on link "Delete" at bounding box center [820, 142] width 66 height 18
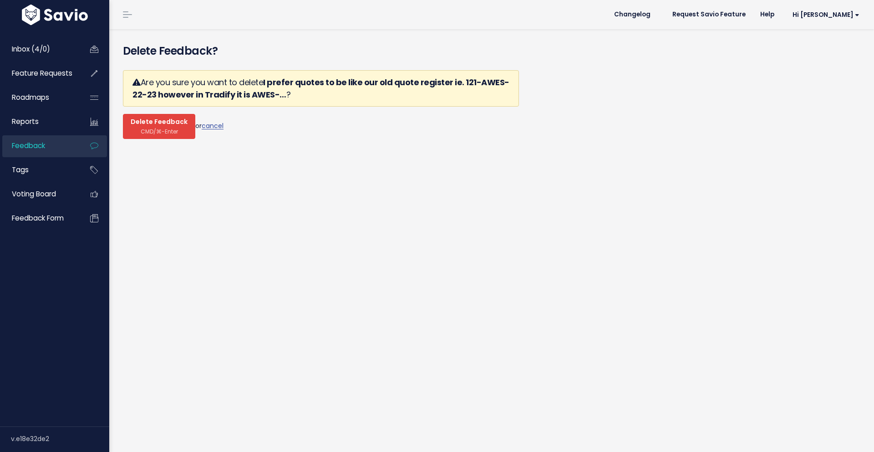
click at [148, 124] on span "Delete Feedback" at bounding box center [159, 122] width 57 height 8
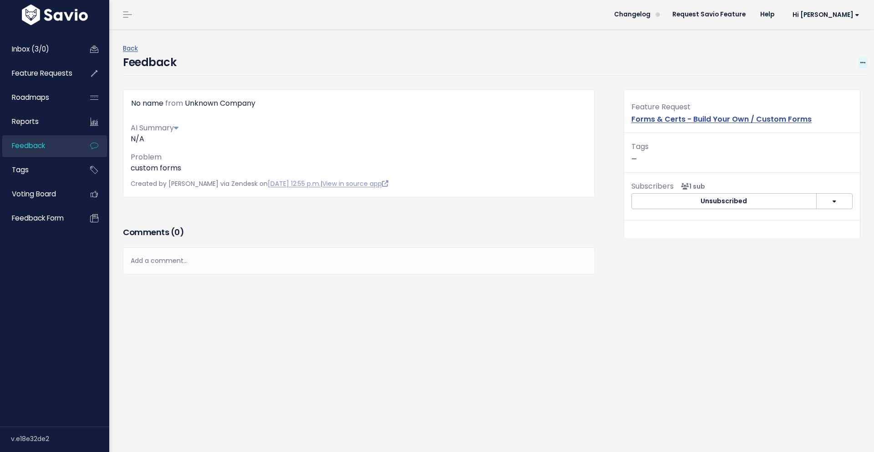
click at [863, 60] on icon at bounding box center [863, 63] width 5 height 6
click at [840, 102] on link "Restore to Inbox" at bounding box center [827, 106] width 66 height 18
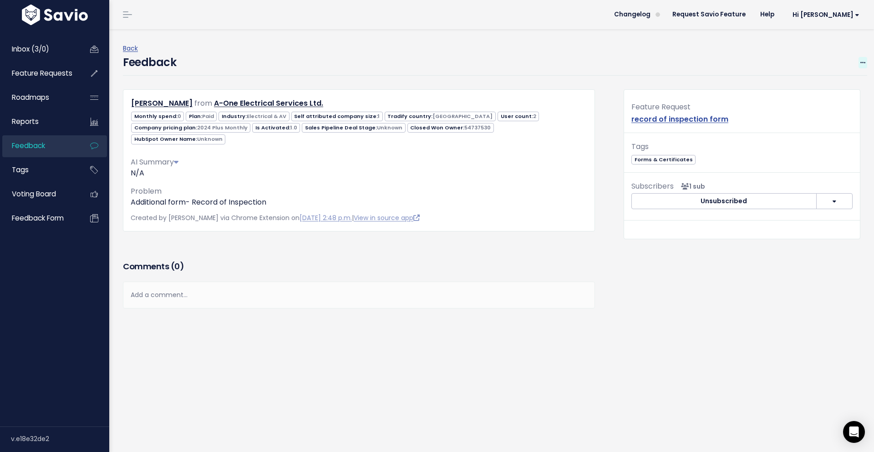
click at [866, 62] on span at bounding box center [863, 62] width 9 height 11
click at [838, 104] on link "Restore to Inbox" at bounding box center [827, 106] width 66 height 18
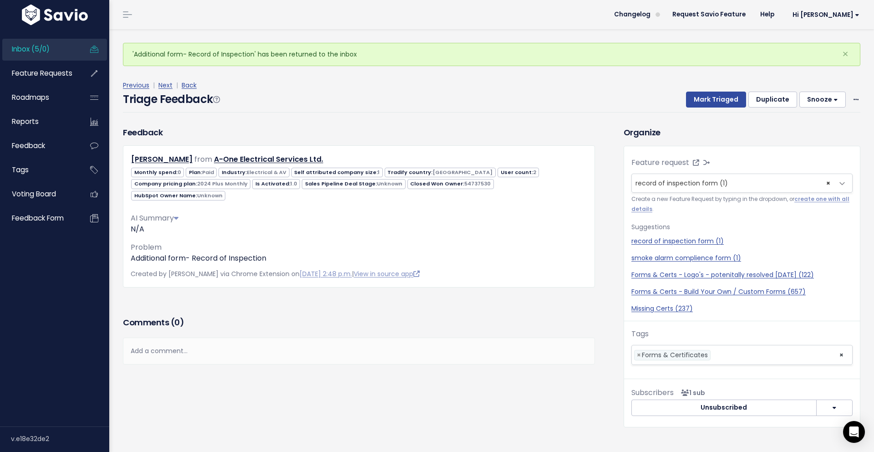
click at [784, 143] on div "Organize Feature request --------- record of inspection form (1) × record of in…" at bounding box center [742, 276] width 250 height 301
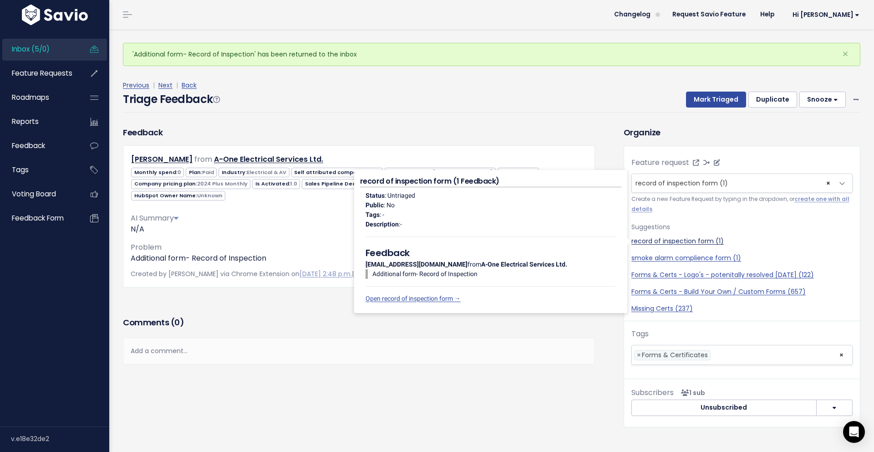
click at [670, 239] on link "record of inspection form (1)" at bounding box center [742, 241] width 221 height 10
